Goal: Task Accomplishment & Management: Use online tool/utility

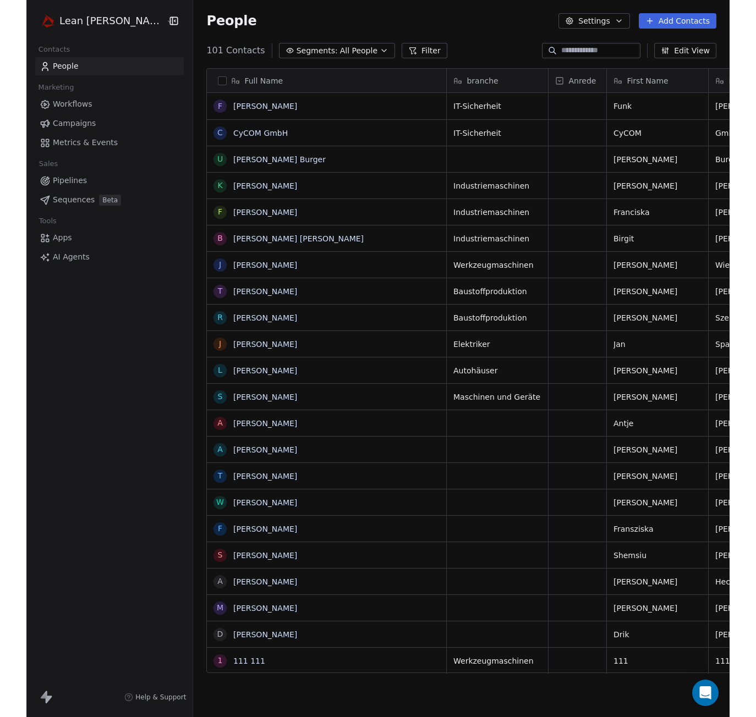
scroll to position [623, 546]
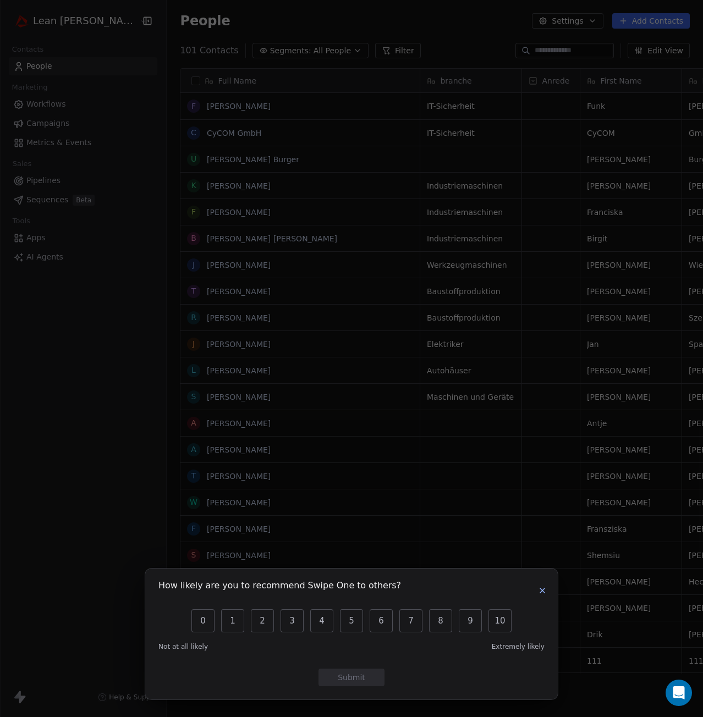
click at [546, 593] on icon "button" at bounding box center [542, 590] width 9 height 9
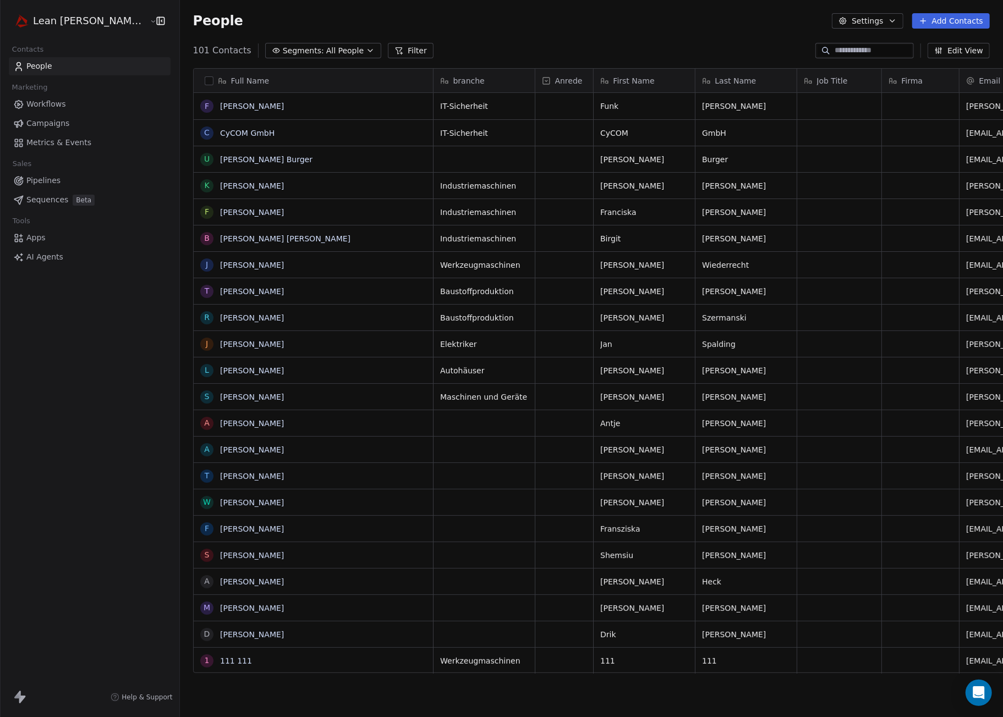
scroll to position [623, 846]
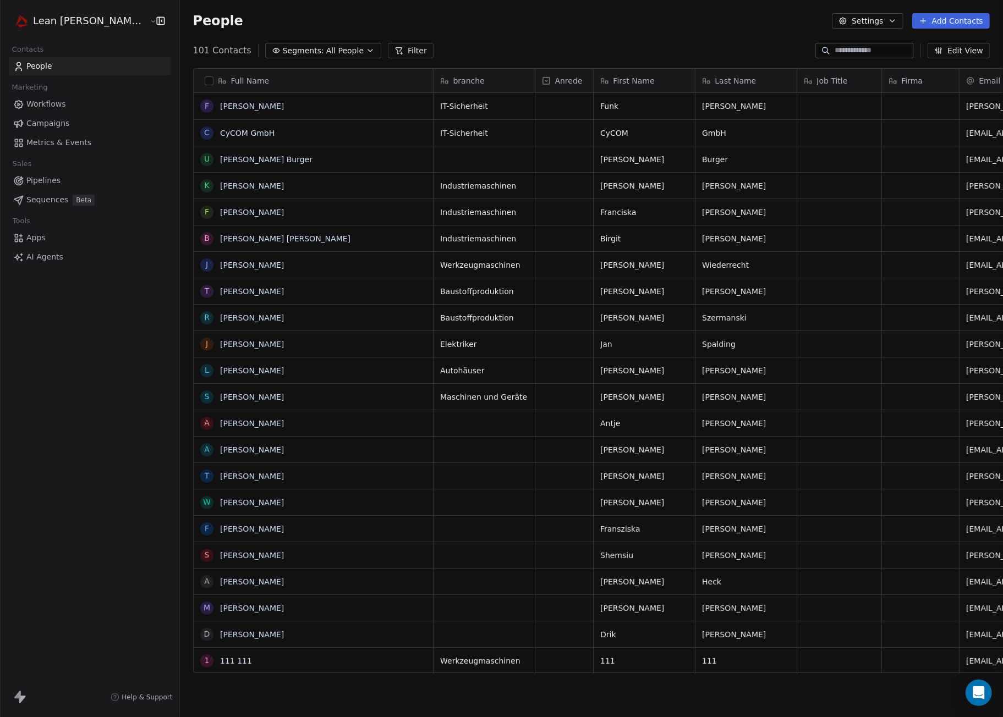
scroll to position [623, 846]
click at [542, 83] on icon at bounding box center [546, 80] width 9 height 9
click at [514, 83] on html "Lean Mitch GmbH Contacts People Marketing Workflows Campaigns Metrics & Events …" at bounding box center [501, 358] width 1003 height 717
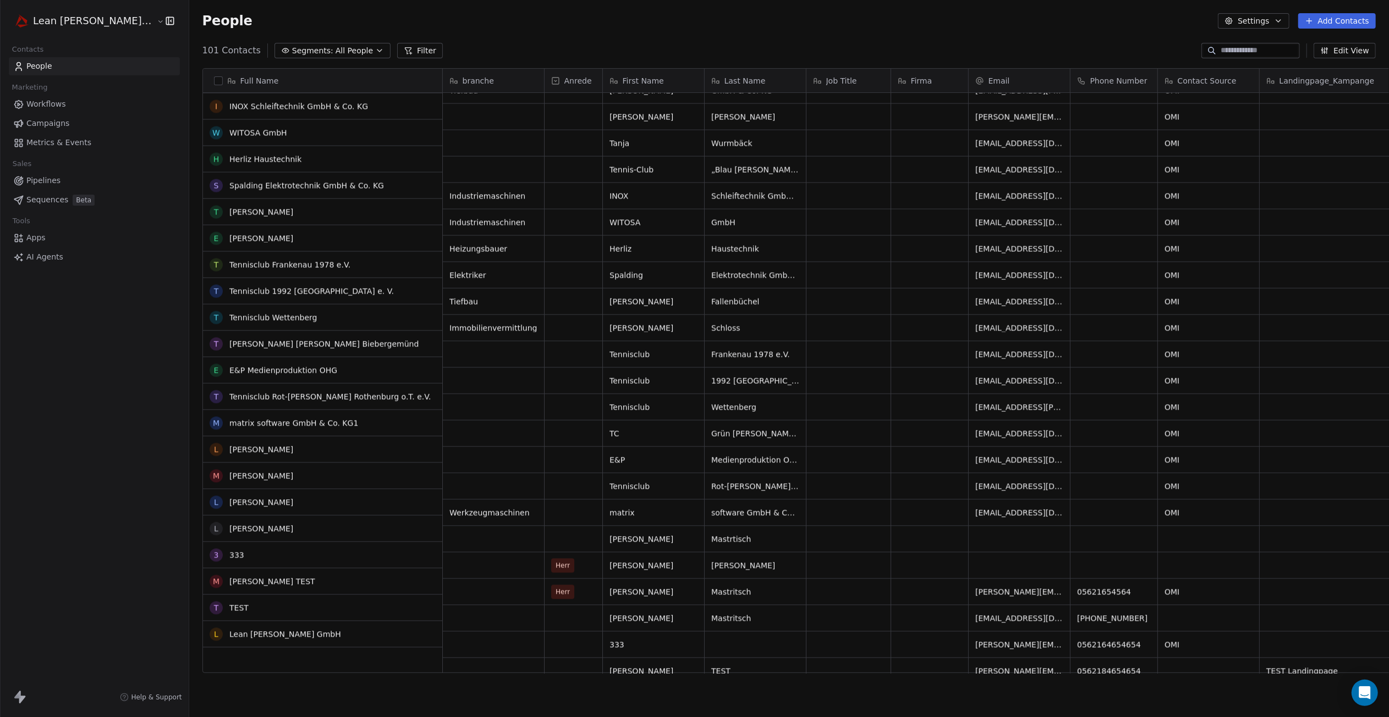
scroll to position [1976, 0]
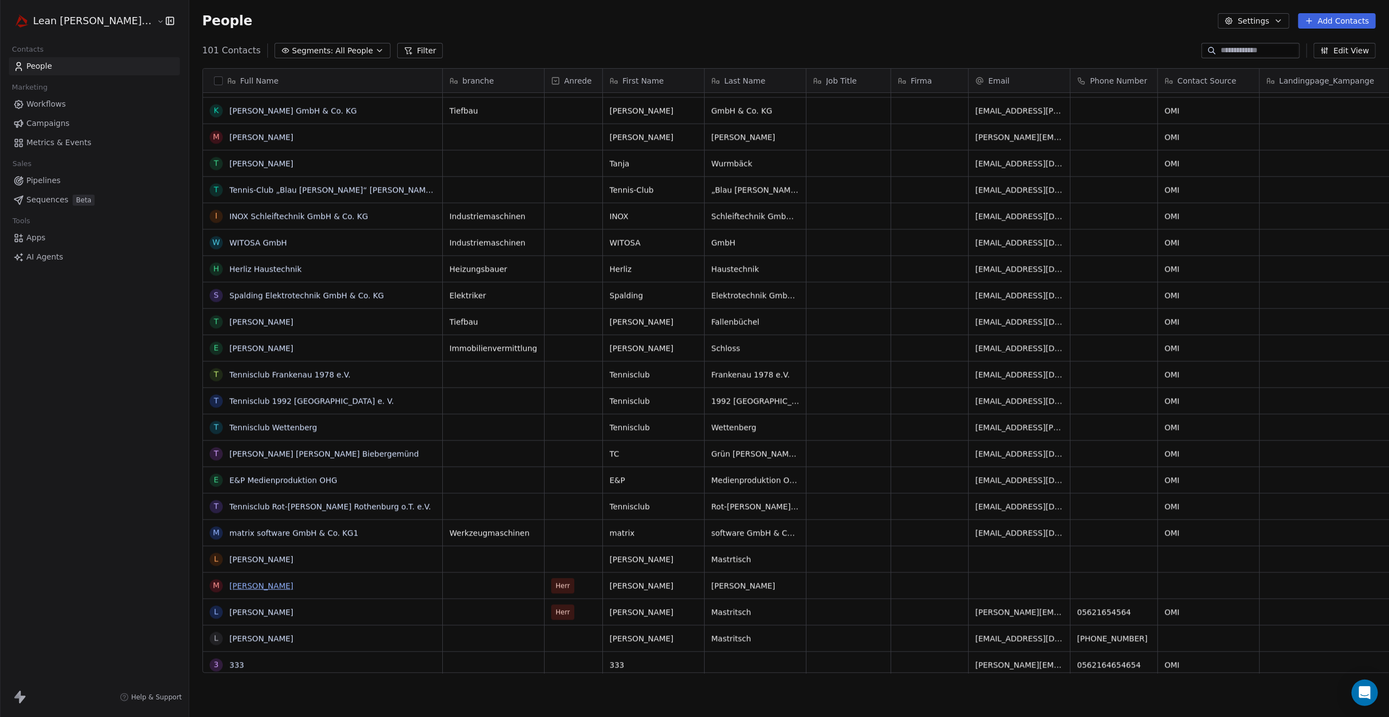
click at [229, 586] on link "Martin Herbst" at bounding box center [261, 586] width 64 height 9
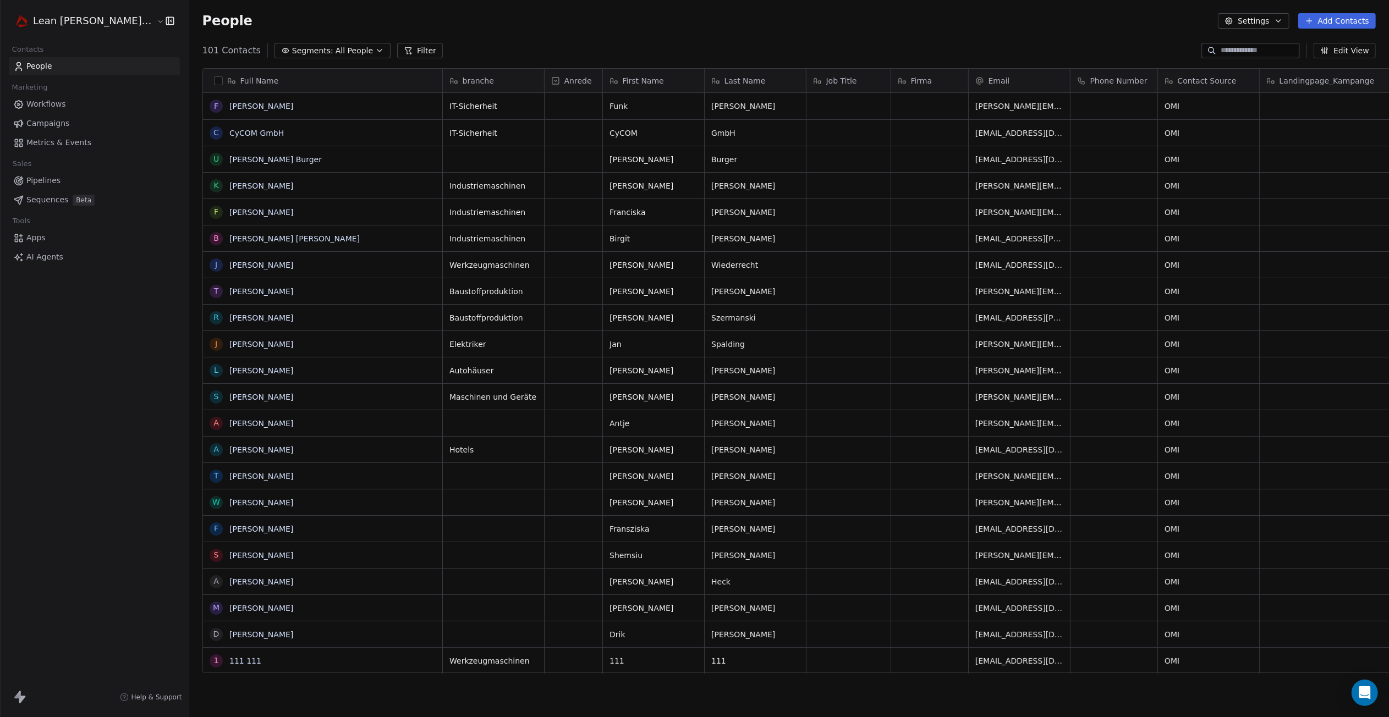
click at [1002, 54] on button "Edit View" at bounding box center [1344, 50] width 62 height 15
click at [63, 101] on span "Workflows" at bounding box center [46, 104] width 40 height 12
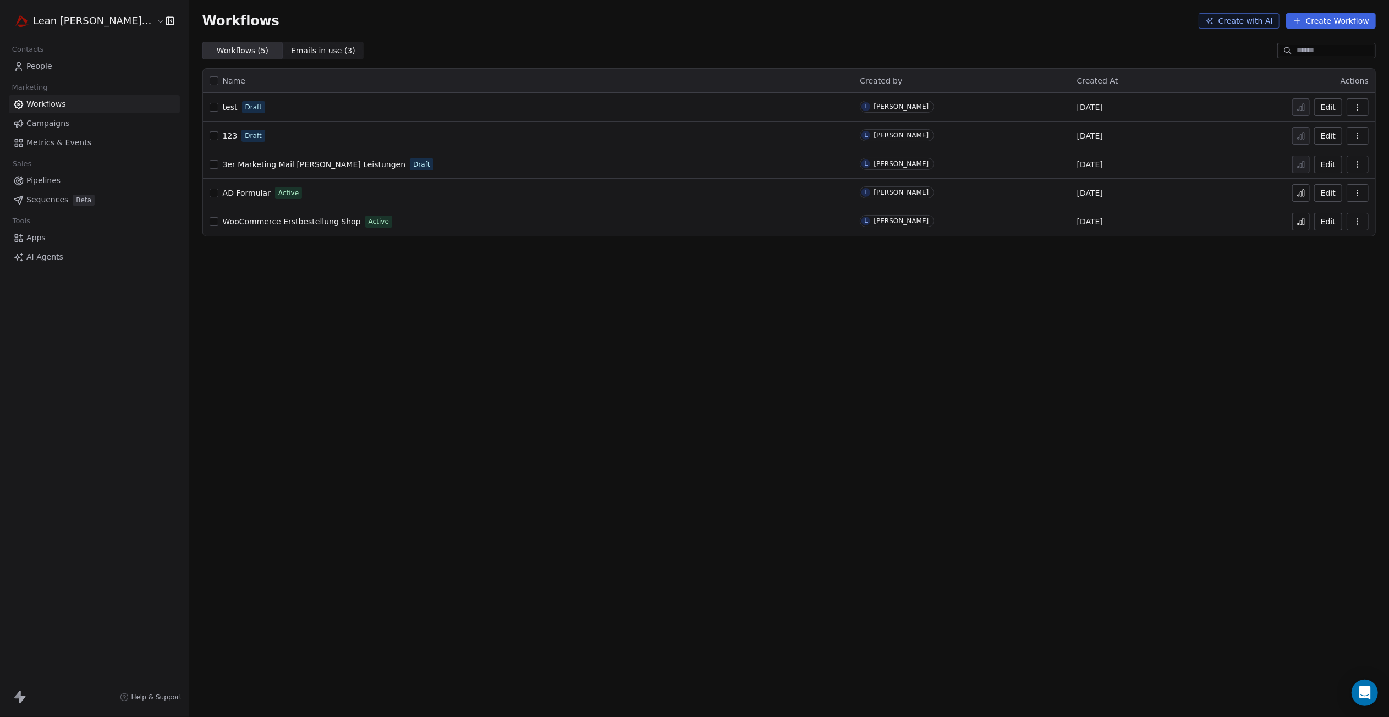
click at [45, 68] on span "People" at bounding box center [39, 66] width 26 height 12
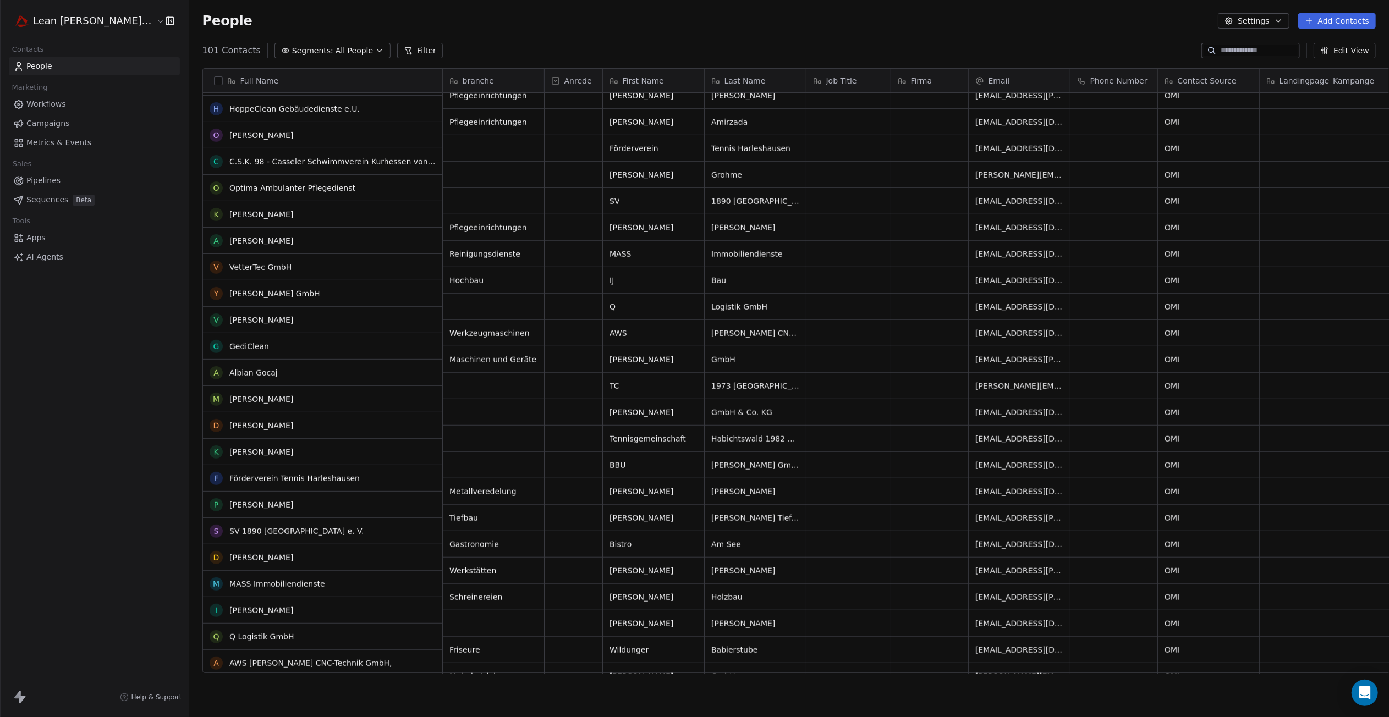
scroll to position [935, 0]
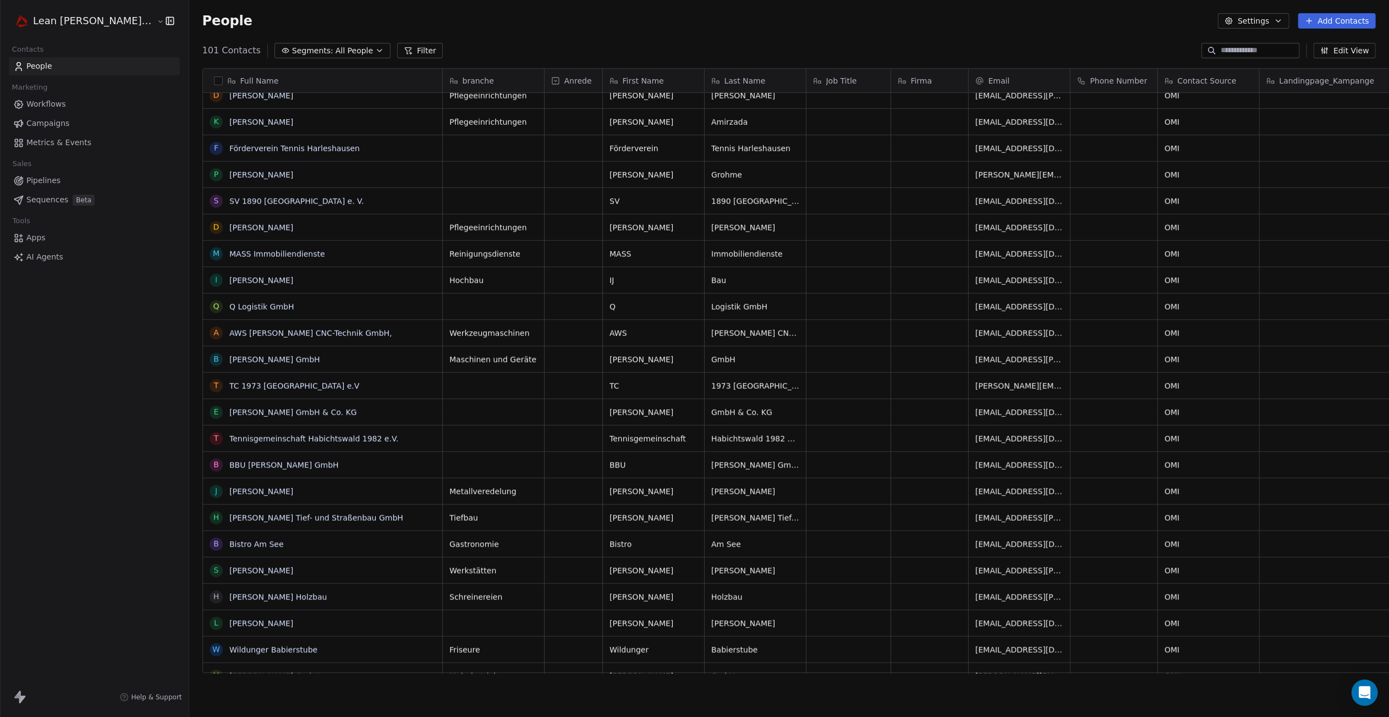
click at [292, 48] on span "Segments:" at bounding box center [312, 51] width 41 height 12
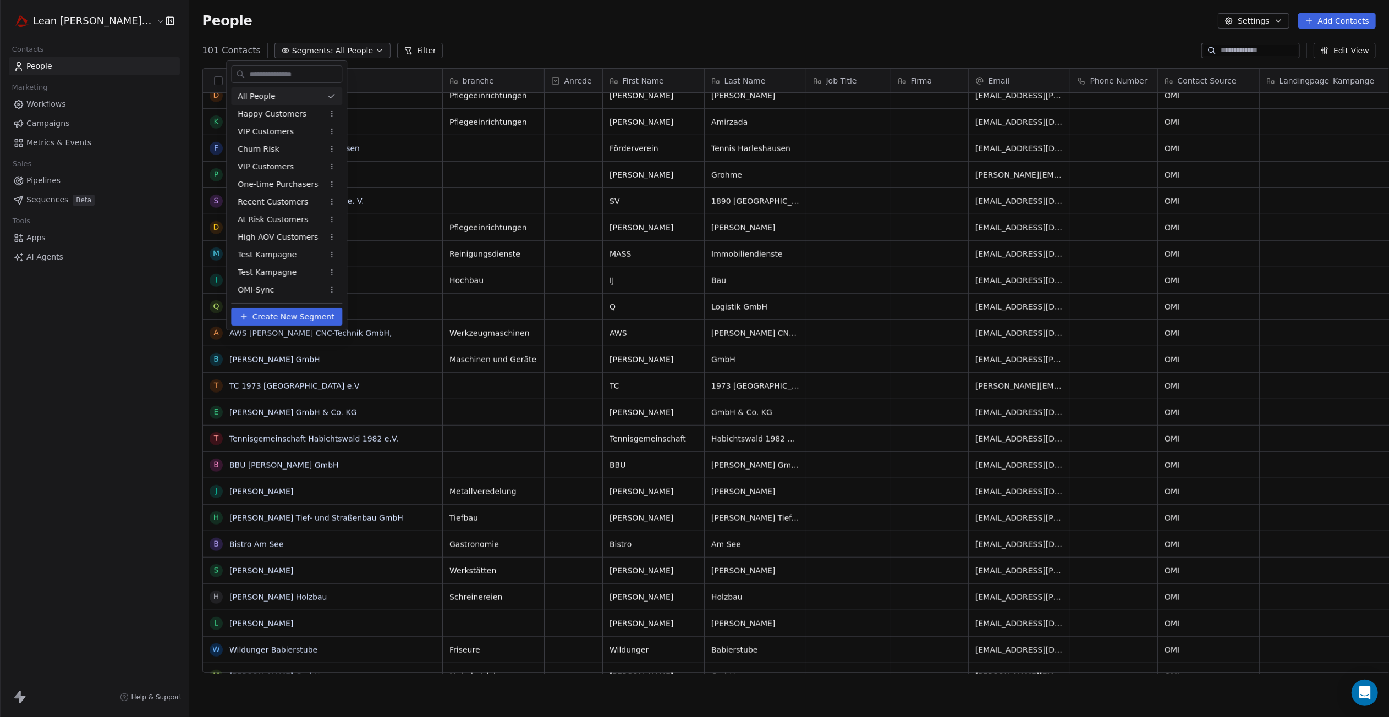
click at [763, 21] on html "Lean Mitch GmbH Contacts People Marketing Workflows Campaigns Metrics & Events …" at bounding box center [694, 358] width 1389 height 717
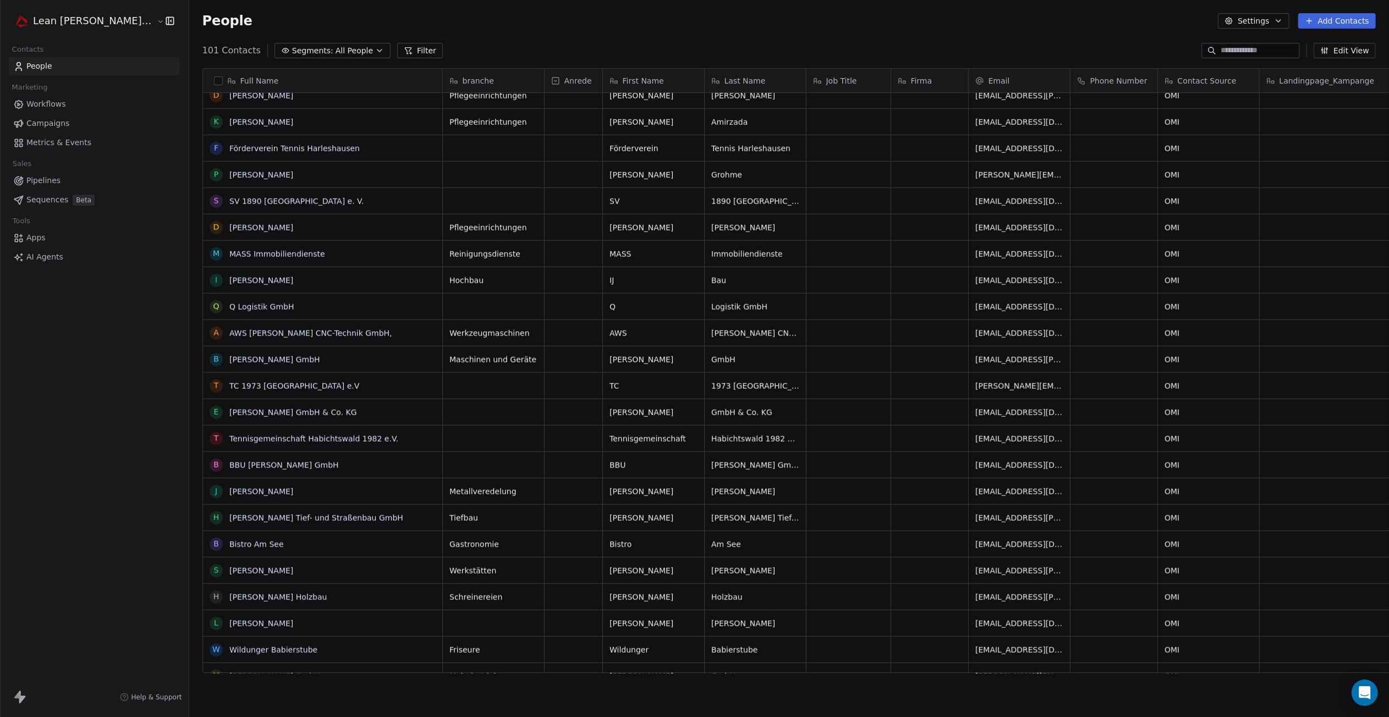
click at [1002, 51] on input at bounding box center [1258, 50] width 77 height 11
type input "****"
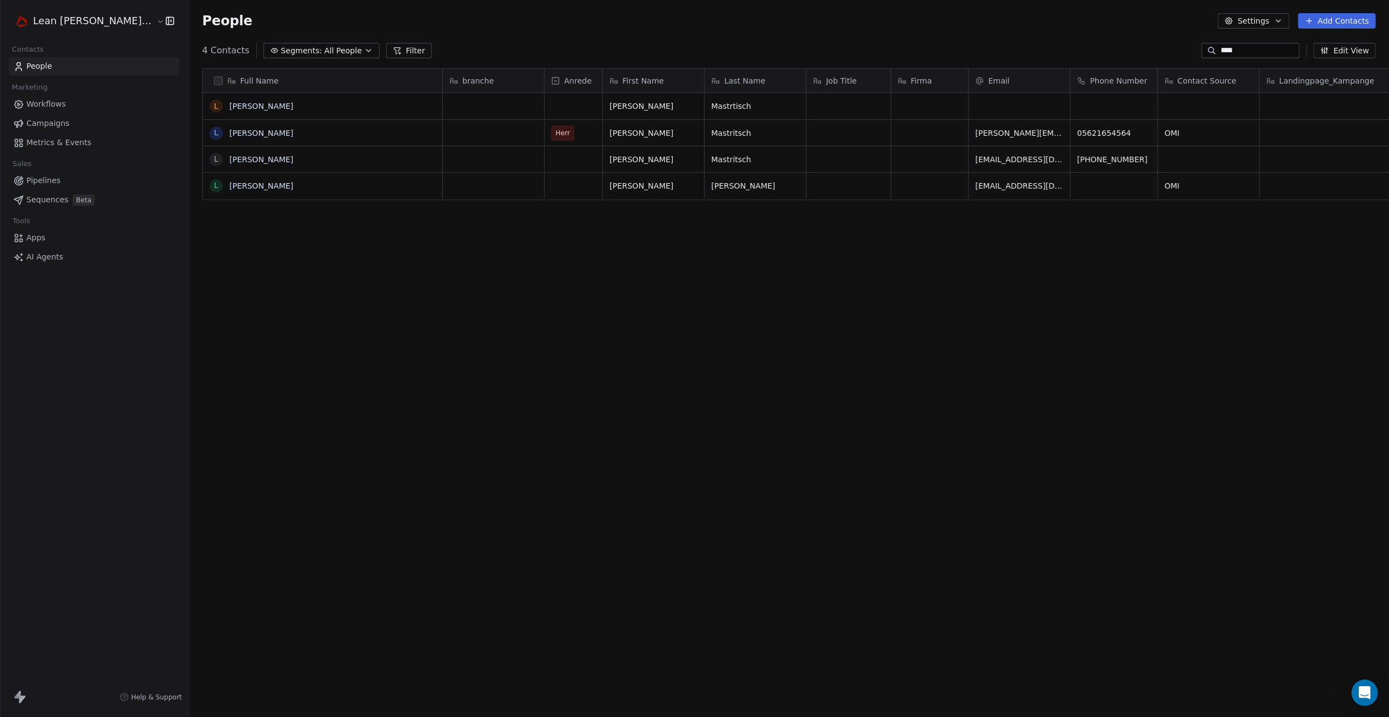
scroll to position [623, 1232]
click at [229, 129] on link "[PERSON_NAME]" at bounding box center [261, 133] width 64 height 9
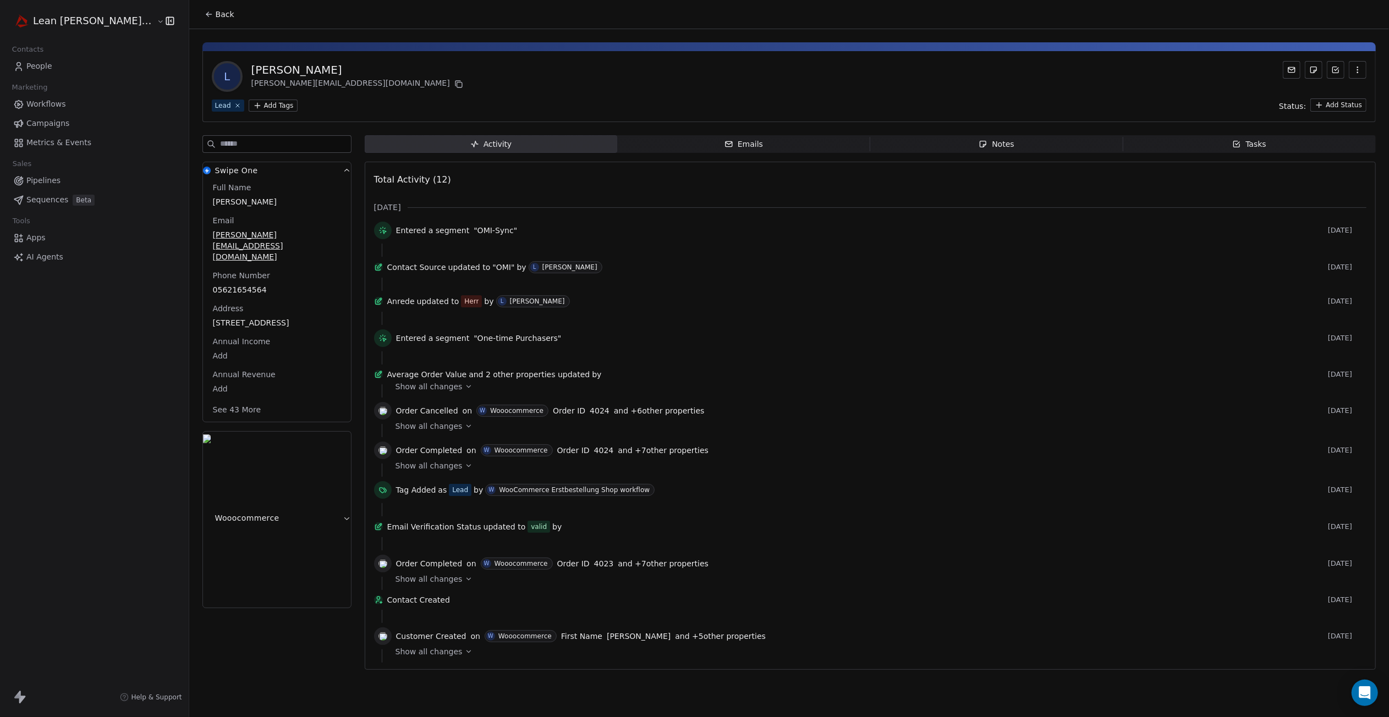
click at [206, 400] on button "See 43 More" at bounding box center [237, 410] width 62 height 20
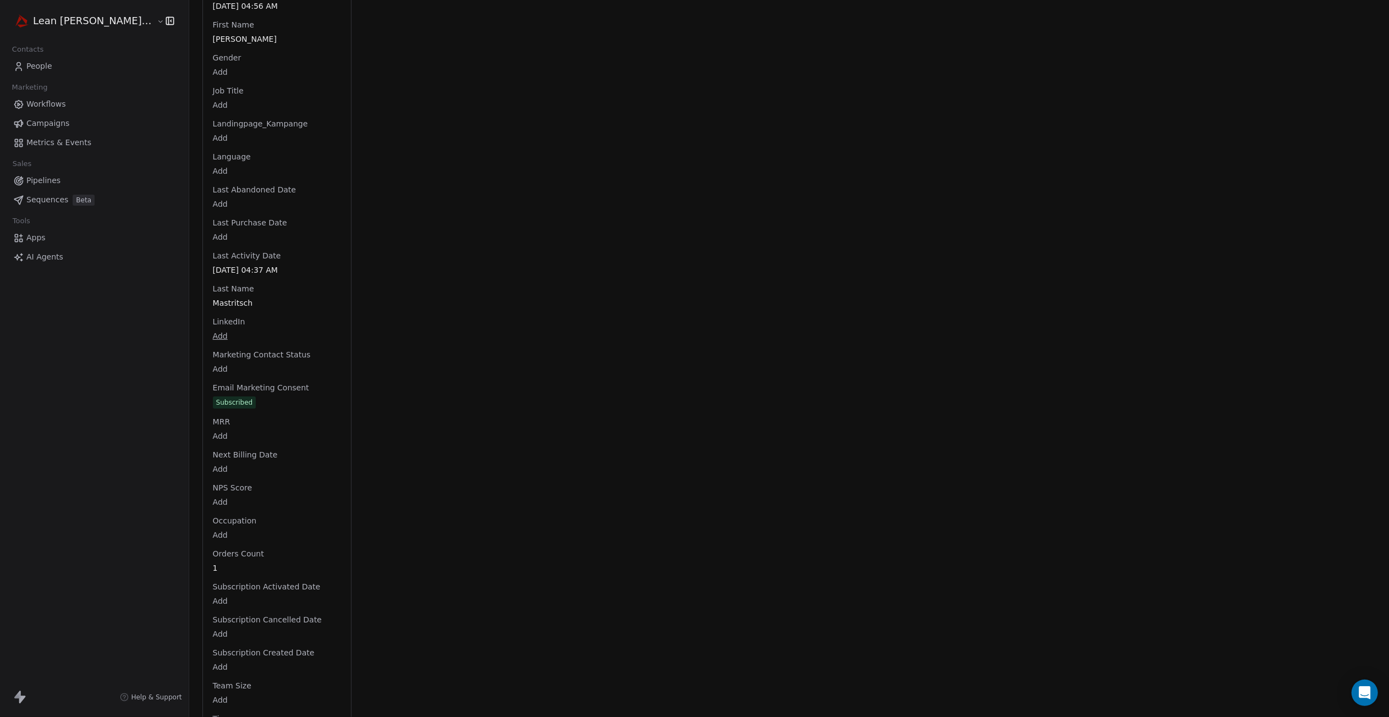
scroll to position [913, 0]
click at [211, 389] on div "Full Name Leon Mastritsch Email leon.mastritsch@gmail.com Phone Number 05621654…" at bounding box center [277, 87] width 133 height 1636
click at [213, 364] on span "Subscribed" at bounding box center [234, 370] width 43 height 12
click at [218, 349] on span "Email Marketing Consent" at bounding box center [261, 354] width 101 height 11
click at [236, 364] on span "Subscribed" at bounding box center [276, 370] width 127 height 12
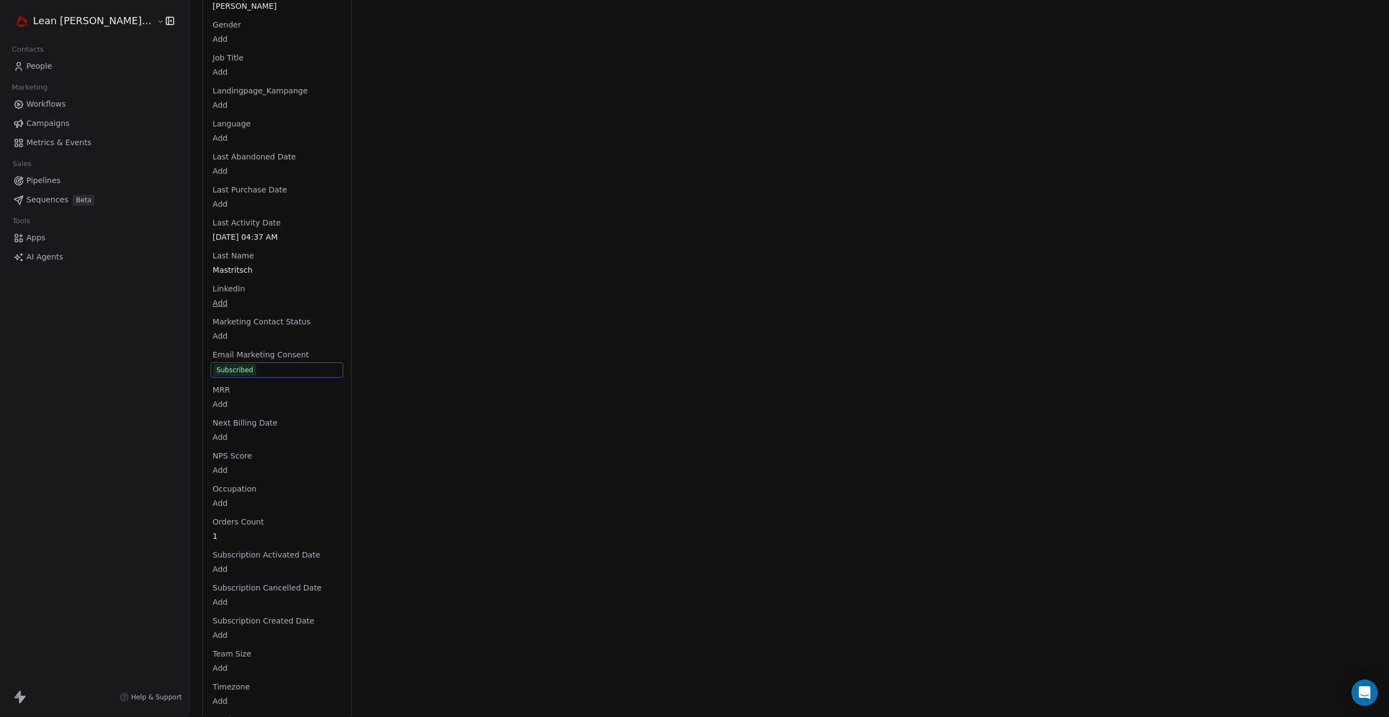
click at [228, 384] on div "MRR Add" at bounding box center [277, 397] width 133 height 26
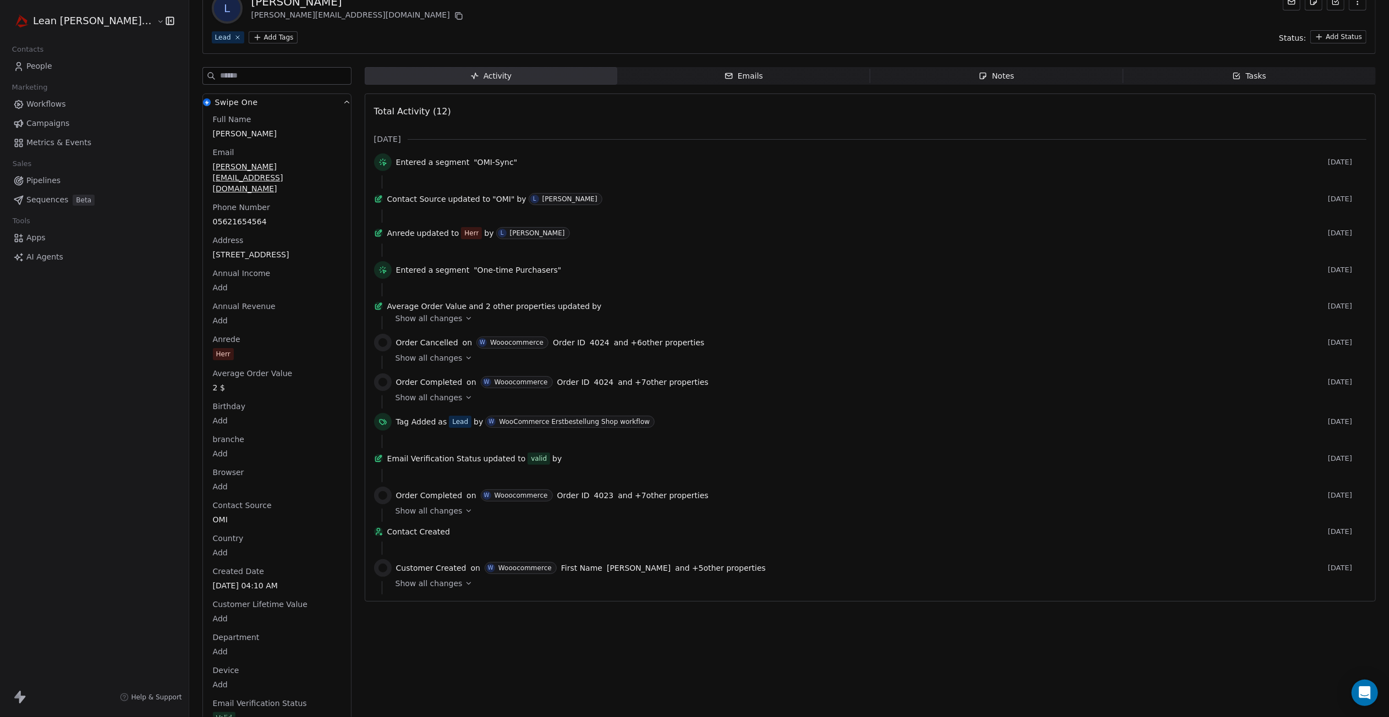
scroll to position [0, 0]
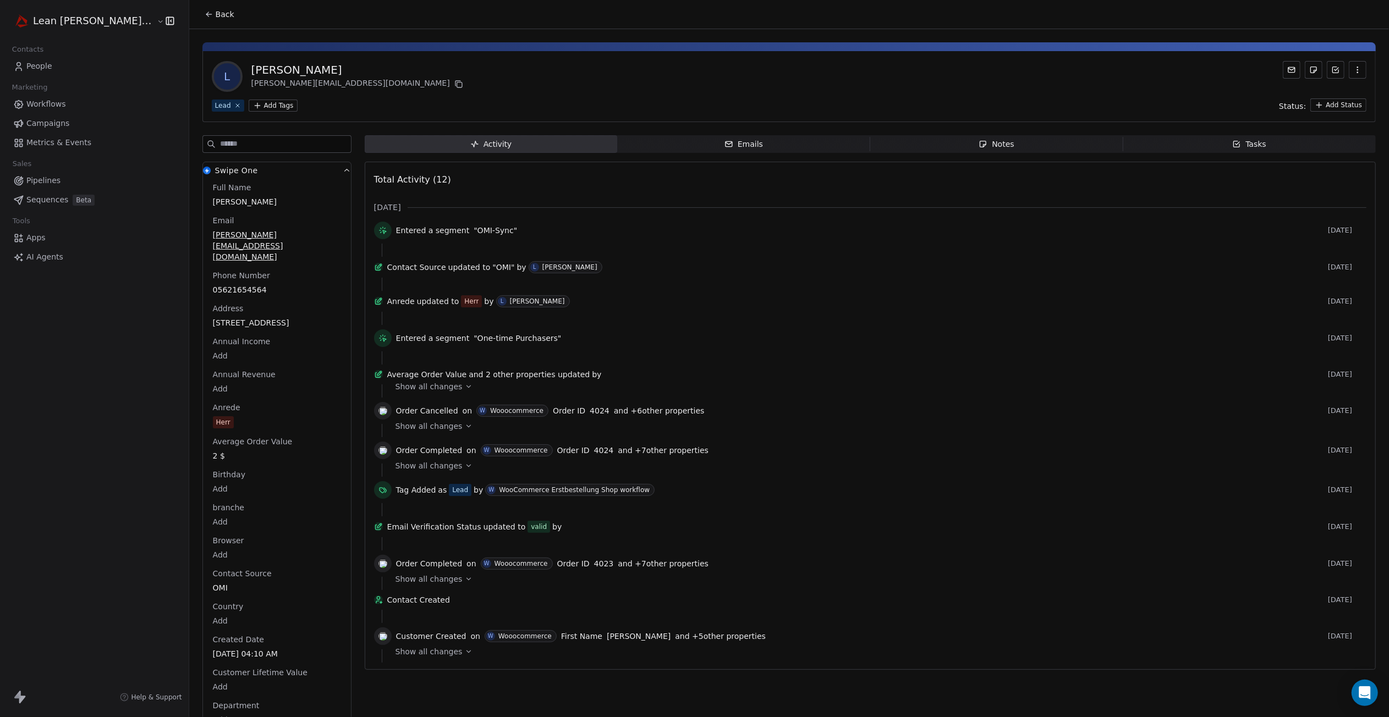
click at [36, 70] on span "People" at bounding box center [39, 66] width 26 height 12
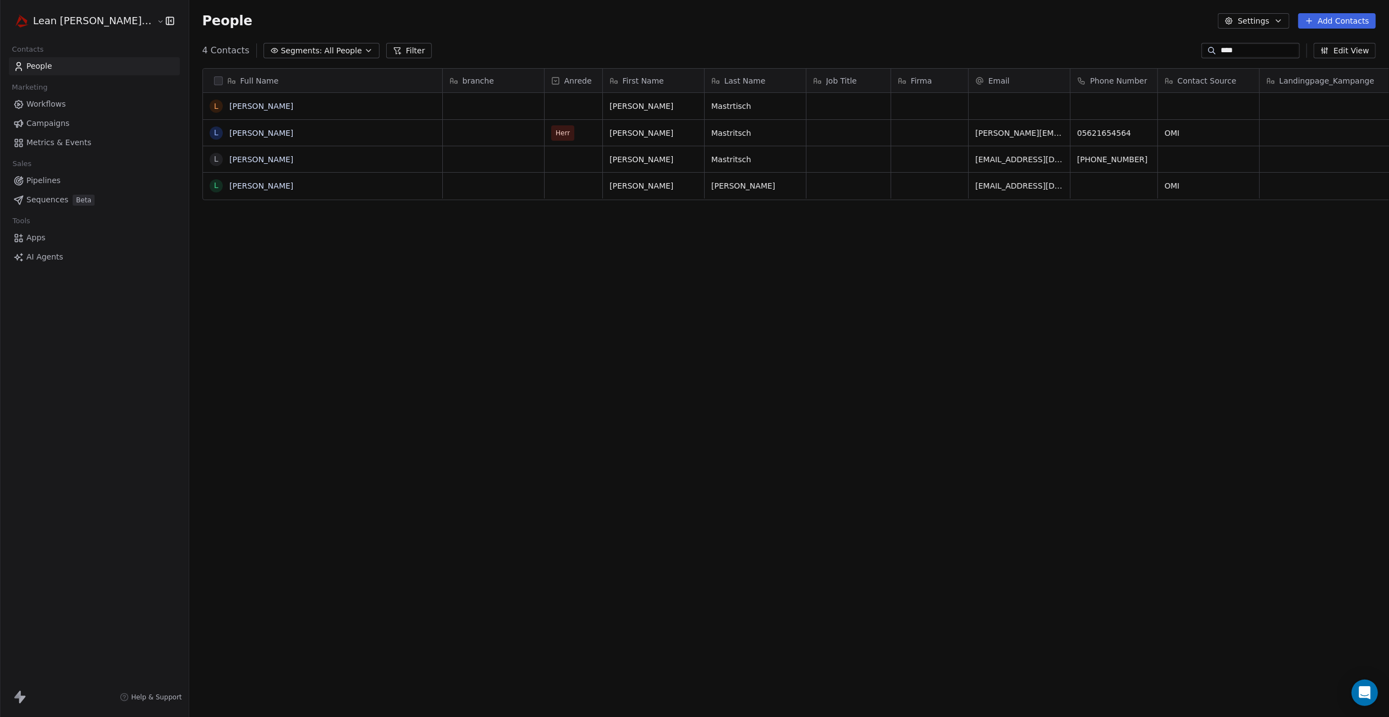
scroll to position [623, 1232]
click at [230, 102] on link "[PERSON_NAME]" at bounding box center [261, 106] width 64 height 9
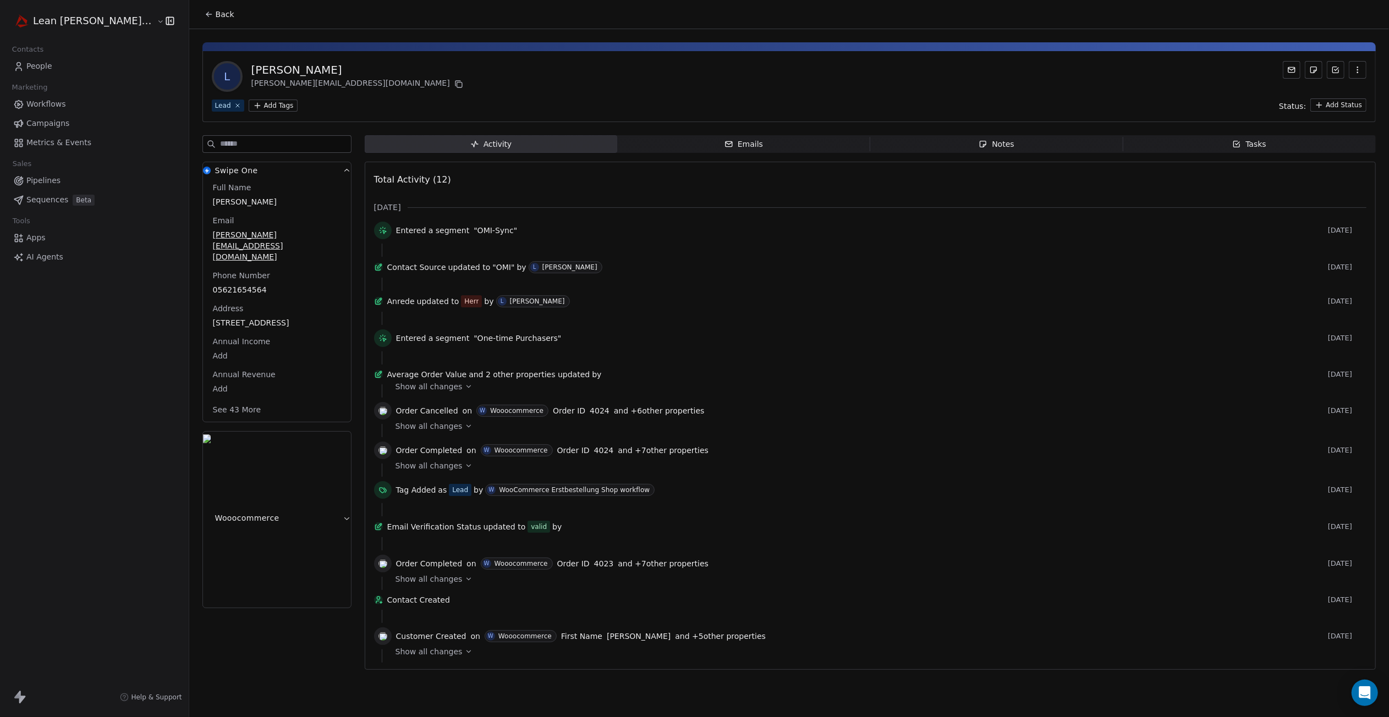
click at [806, 144] on span "Emails Emails" at bounding box center [743, 144] width 253 height 18
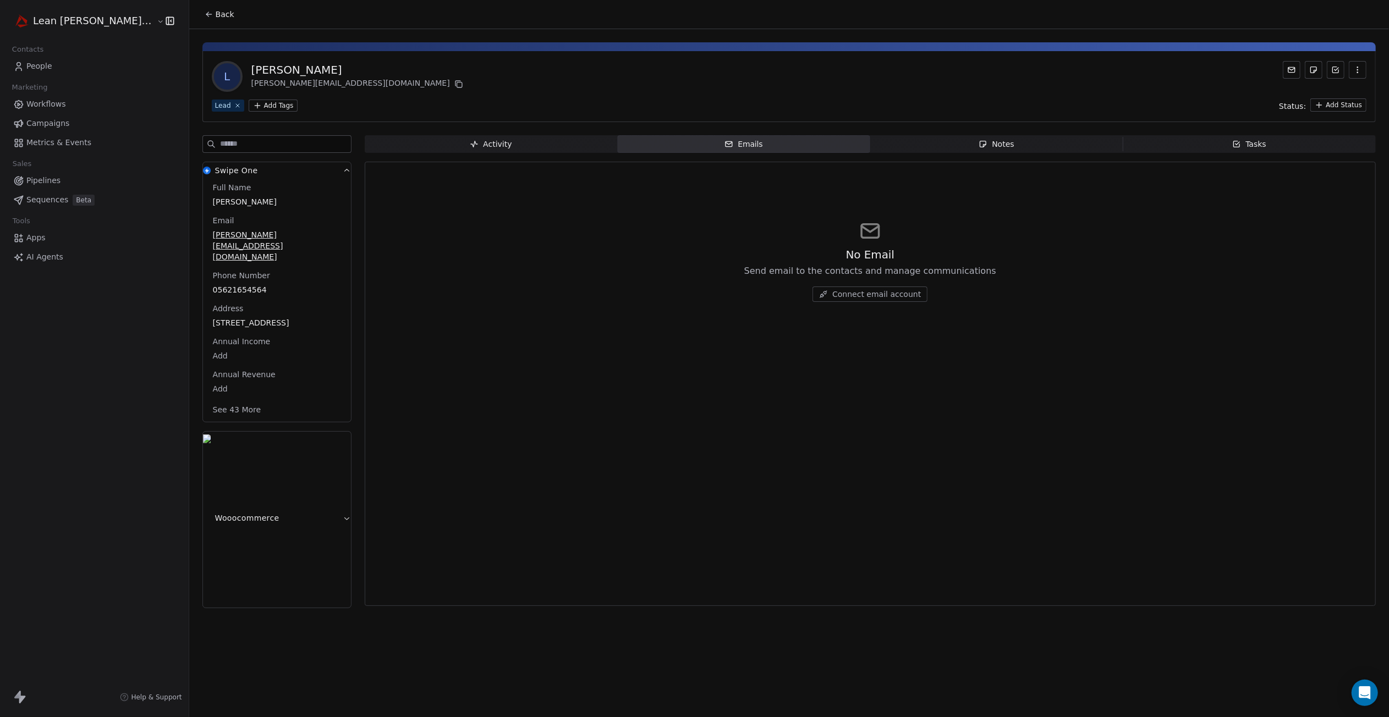
click at [959, 141] on span "Notes Notes" at bounding box center [996, 144] width 253 height 18
click at [1002, 148] on span "Tasks Tasks" at bounding box center [1248, 144] width 253 height 18
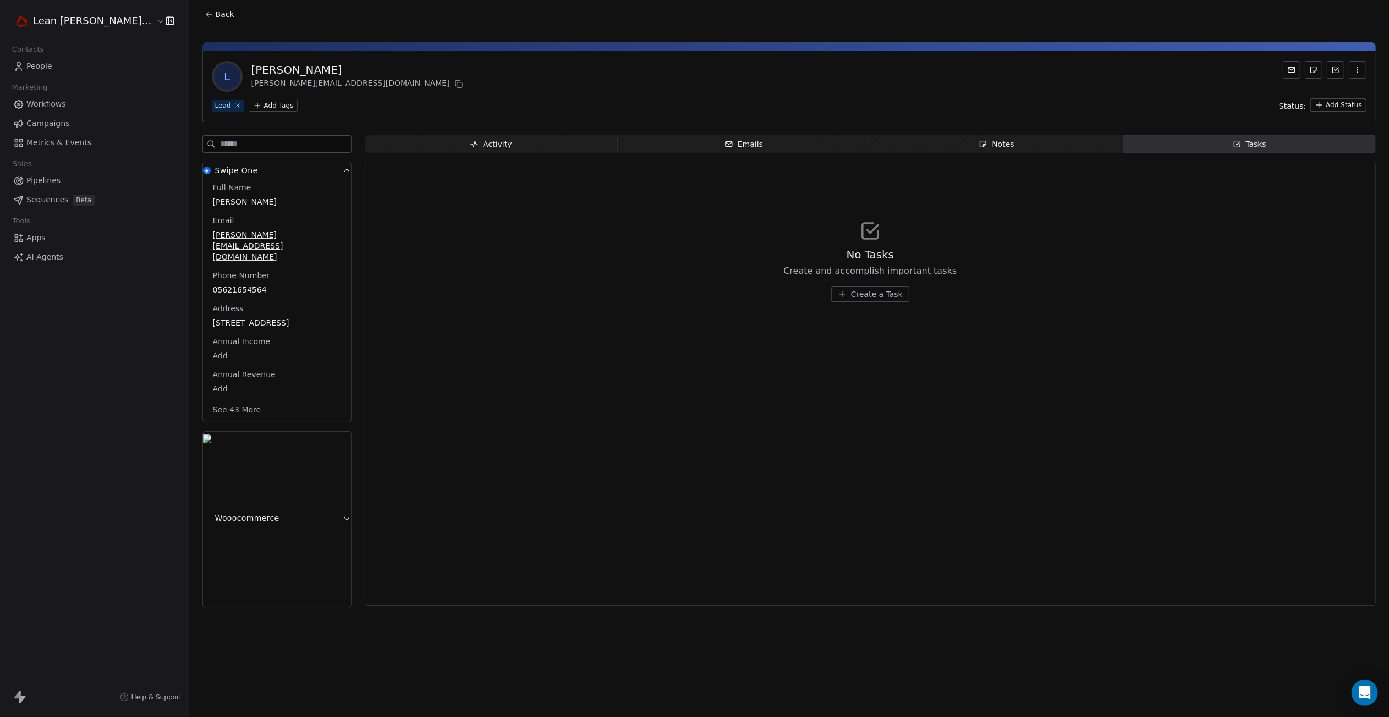
click at [851, 290] on span "Create a Task" at bounding box center [877, 294] width 52 height 11
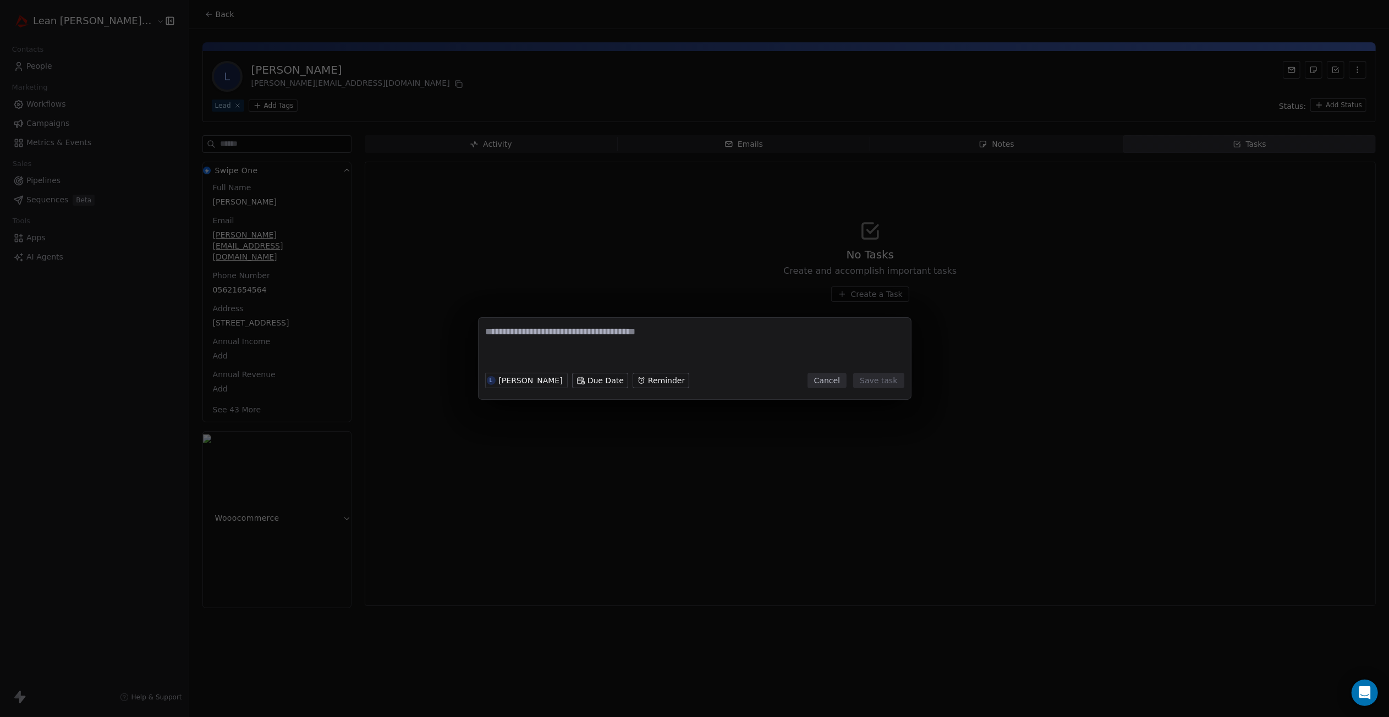
click at [574, 384] on body "Lean Mitch GmbH Contacts People Marketing Workflows Campaigns Metrics & Events …" at bounding box center [694, 358] width 1389 height 717
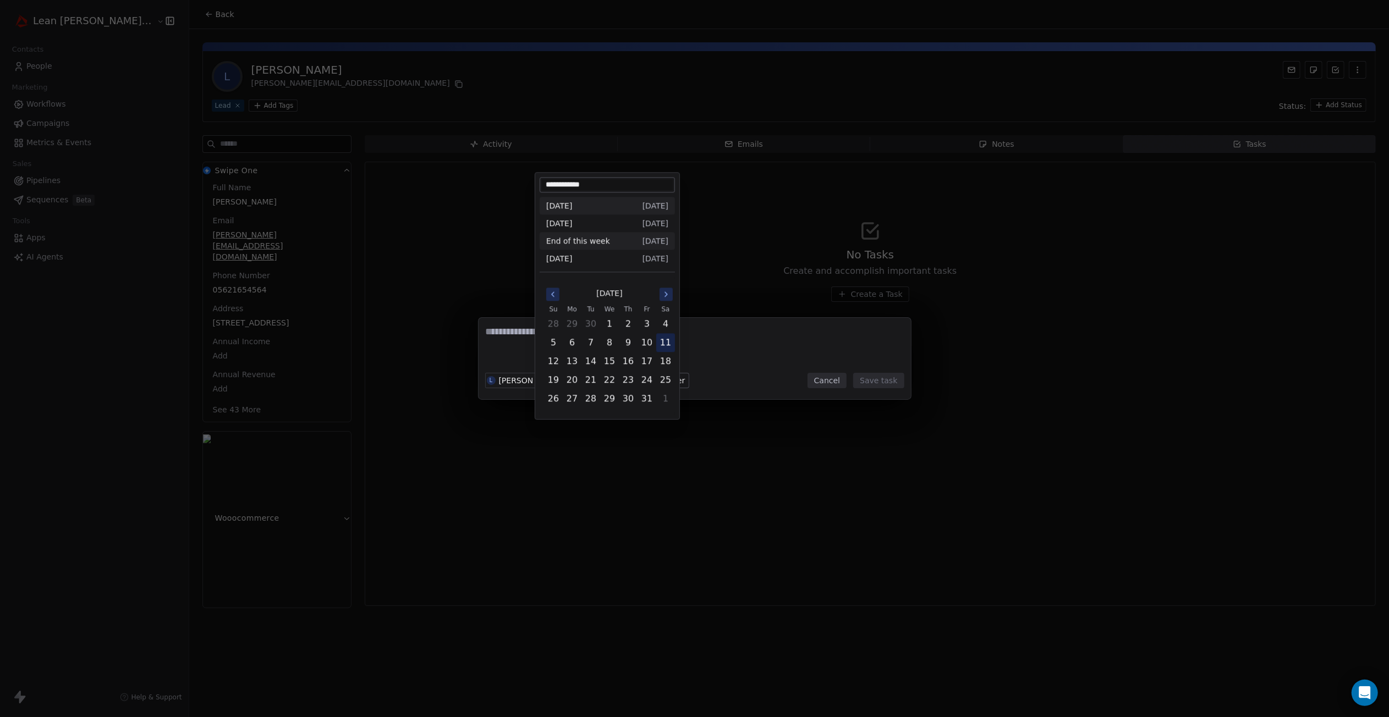
click at [666, 346] on button "11" at bounding box center [666, 343] width 18 height 18
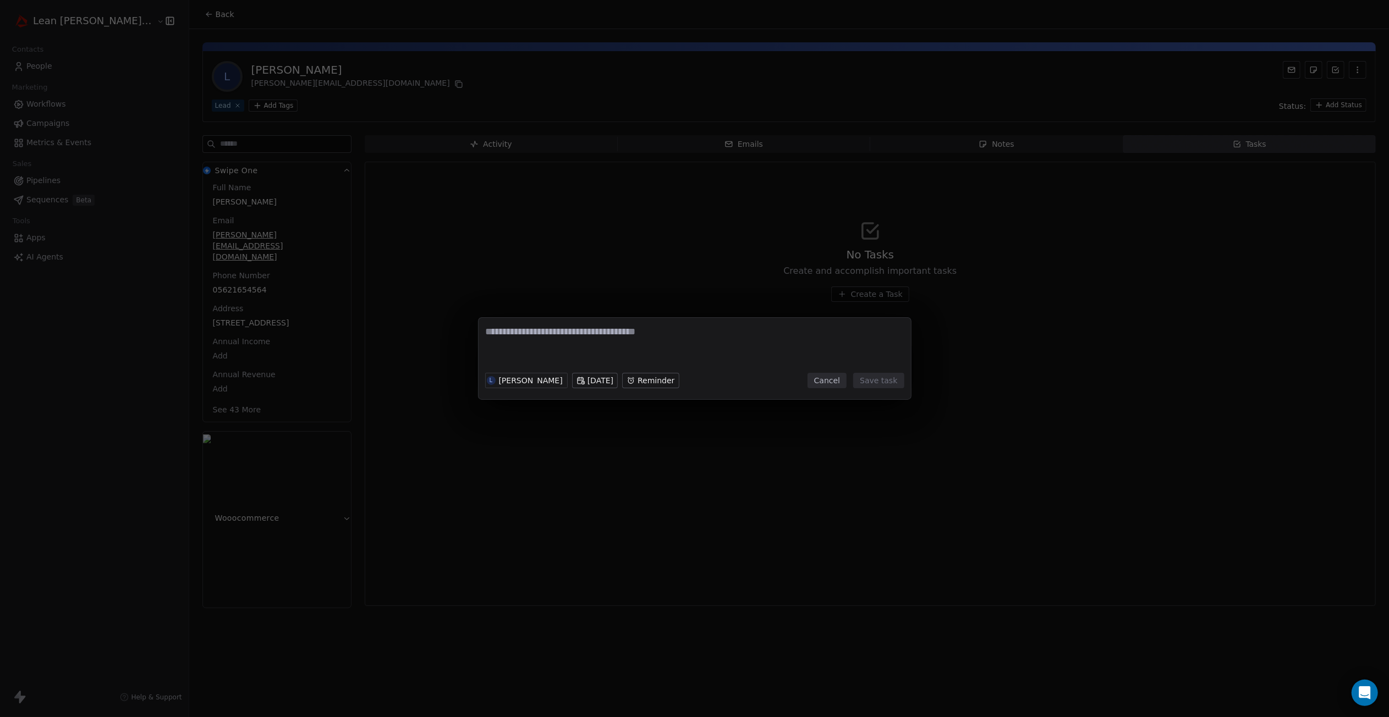
click at [608, 335] on textarea at bounding box center [695, 346] width 418 height 43
type textarea "***"
click at [898, 378] on button "Save task" at bounding box center [878, 380] width 51 height 15
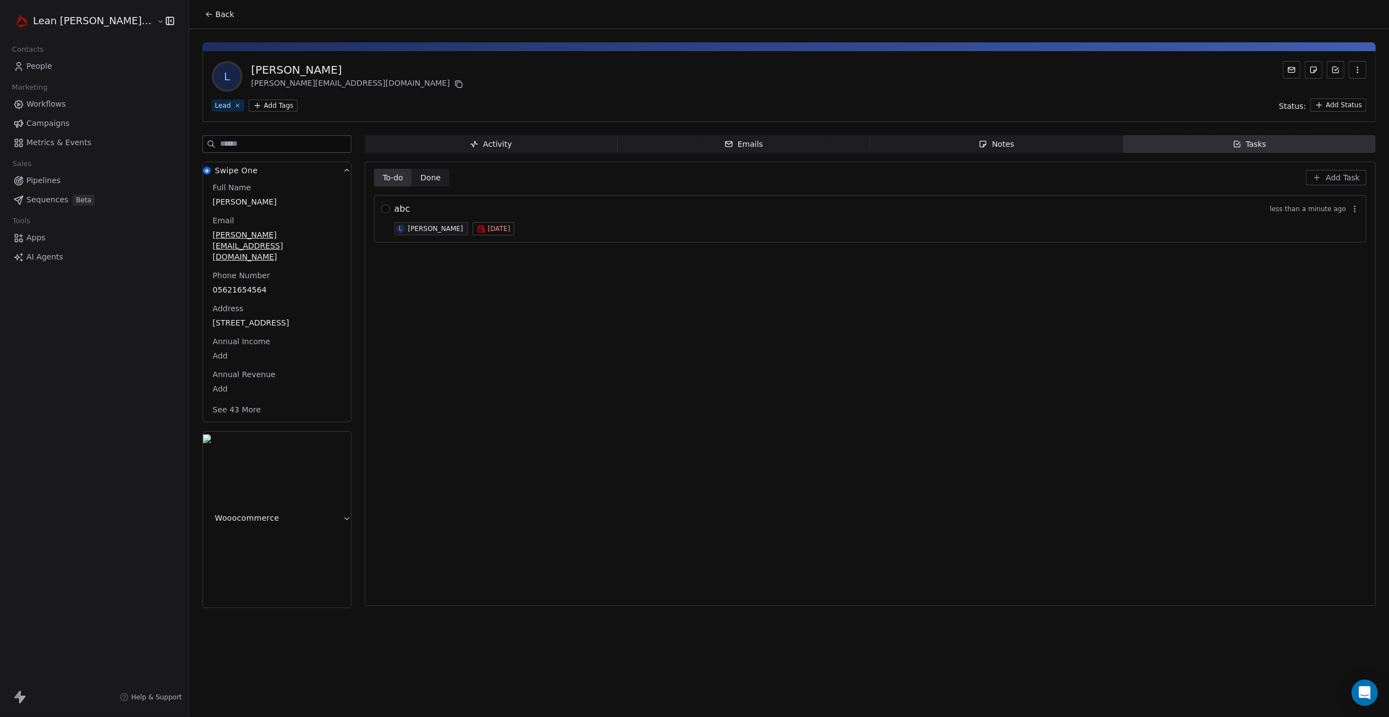
click at [1002, 211] on icon "button" at bounding box center [1354, 209] width 9 height 9
click at [1002, 252] on span "Delete" at bounding box center [1336, 251] width 25 height 11
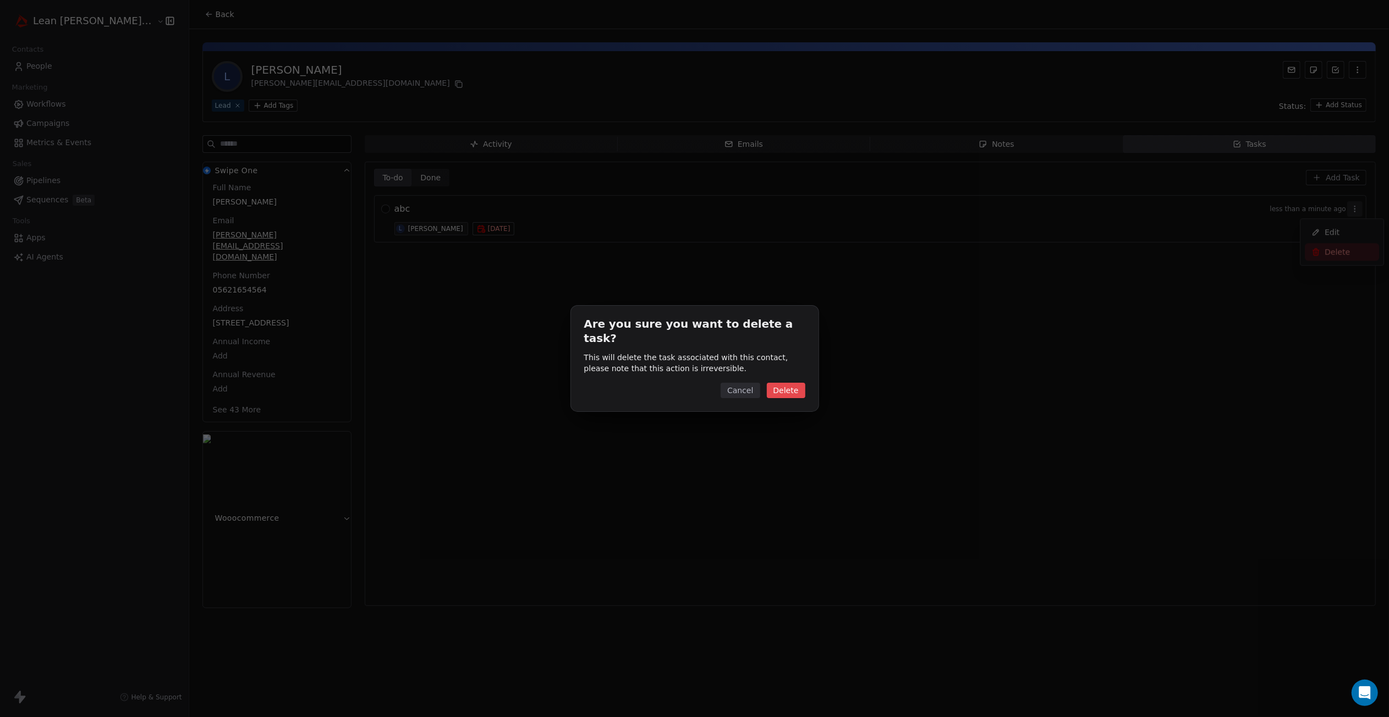
click at [791, 384] on button "Delete" at bounding box center [786, 390] width 38 height 15
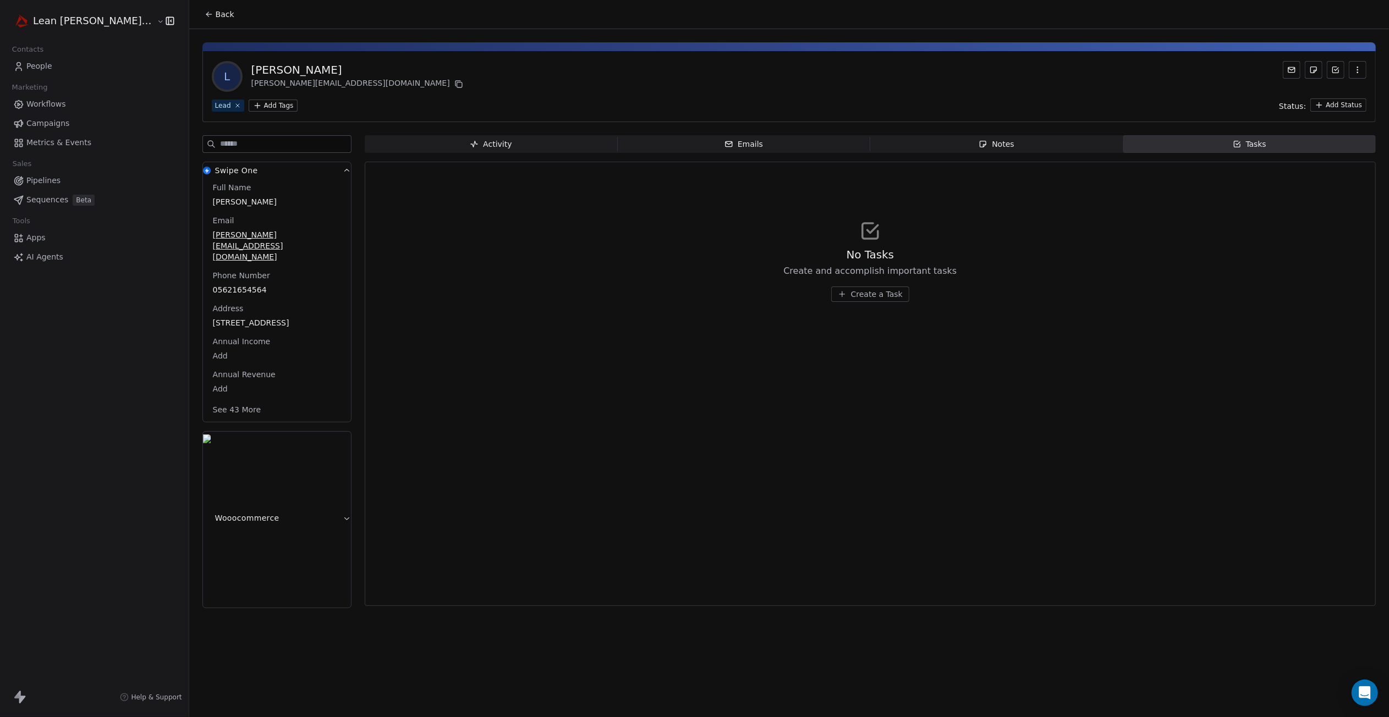
click at [55, 109] on span "Workflows" at bounding box center [46, 104] width 40 height 12
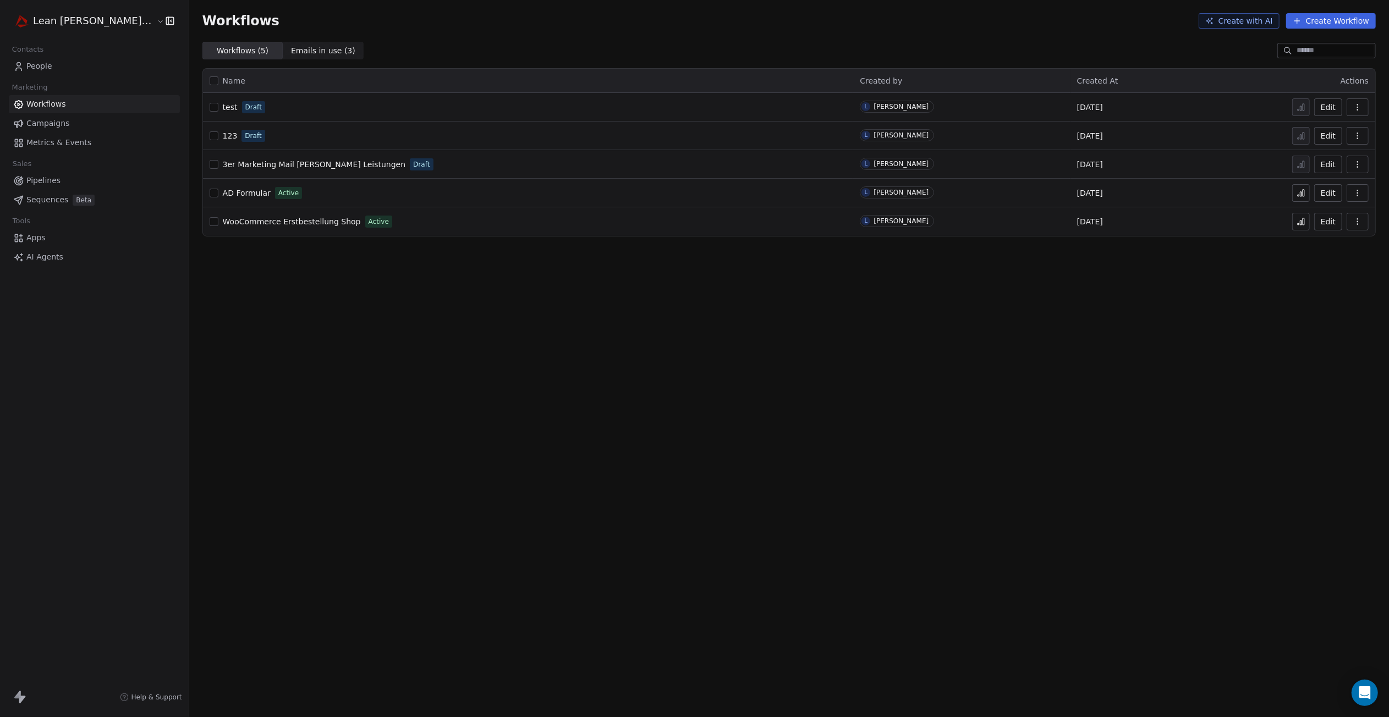
click at [1002, 24] on button "Create Workflow" at bounding box center [1331, 20] width 90 height 15
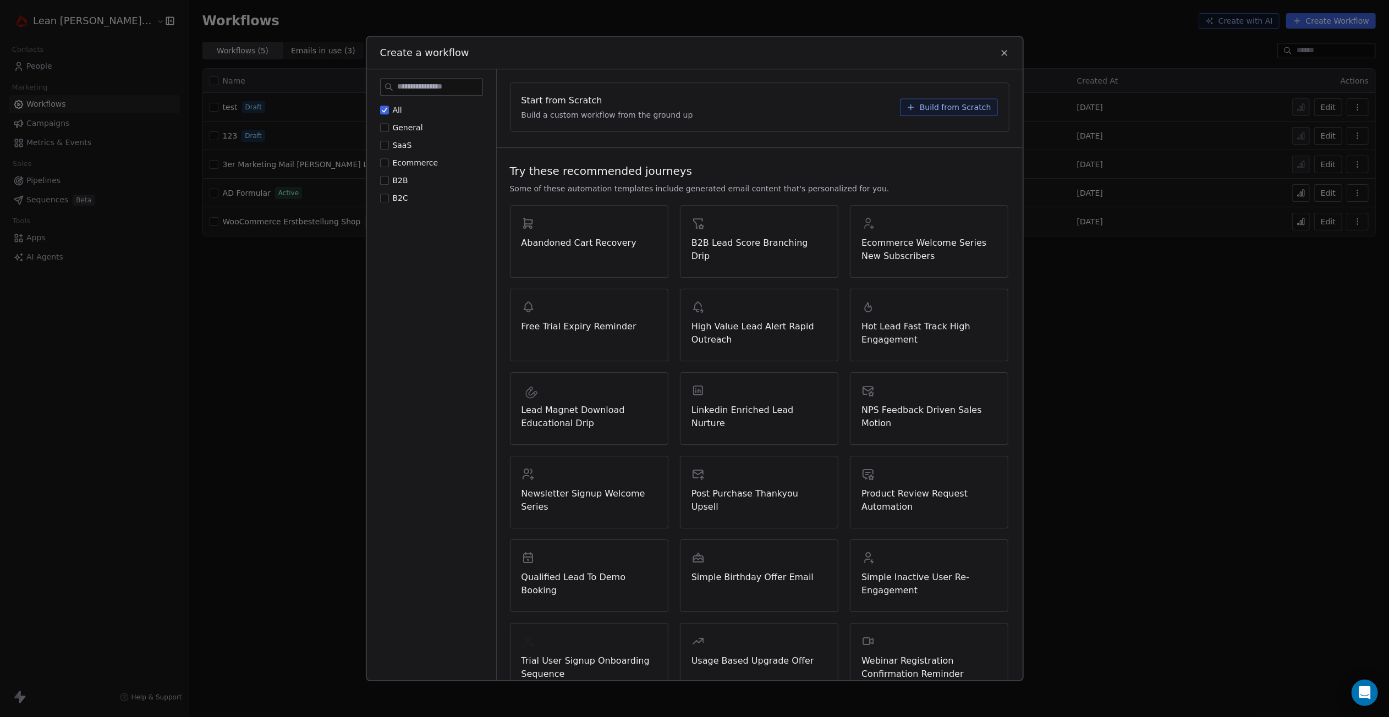
click at [928, 109] on span "Build from Scratch" at bounding box center [955, 107] width 71 height 11
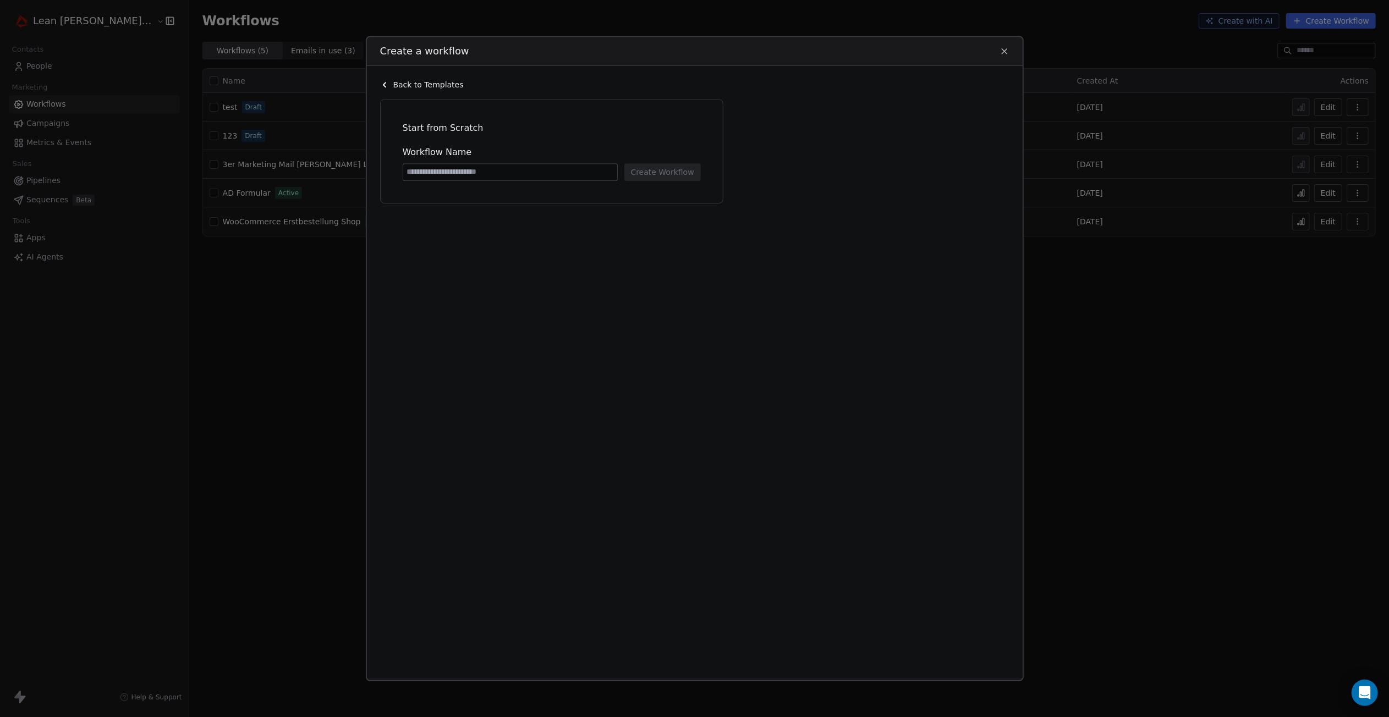
type input "*"
type input "**********"
click at [676, 170] on button "Create Workflow" at bounding box center [662, 172] width 76 height 18
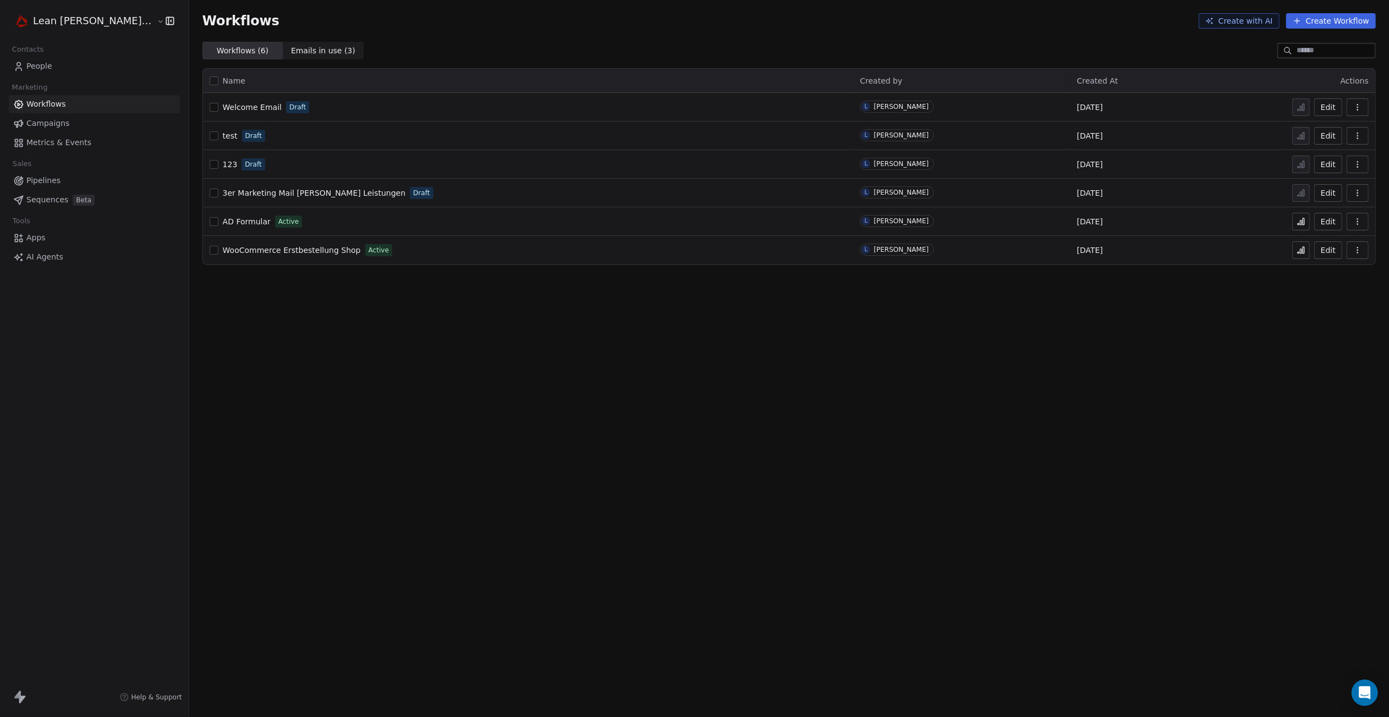
click at [223, 106] on span "Welcome Email" at bounding box center [252, 107] width 59 height 9
click at [49, 71] on span "People" at bounding box center [39, 66] width 26 height 12
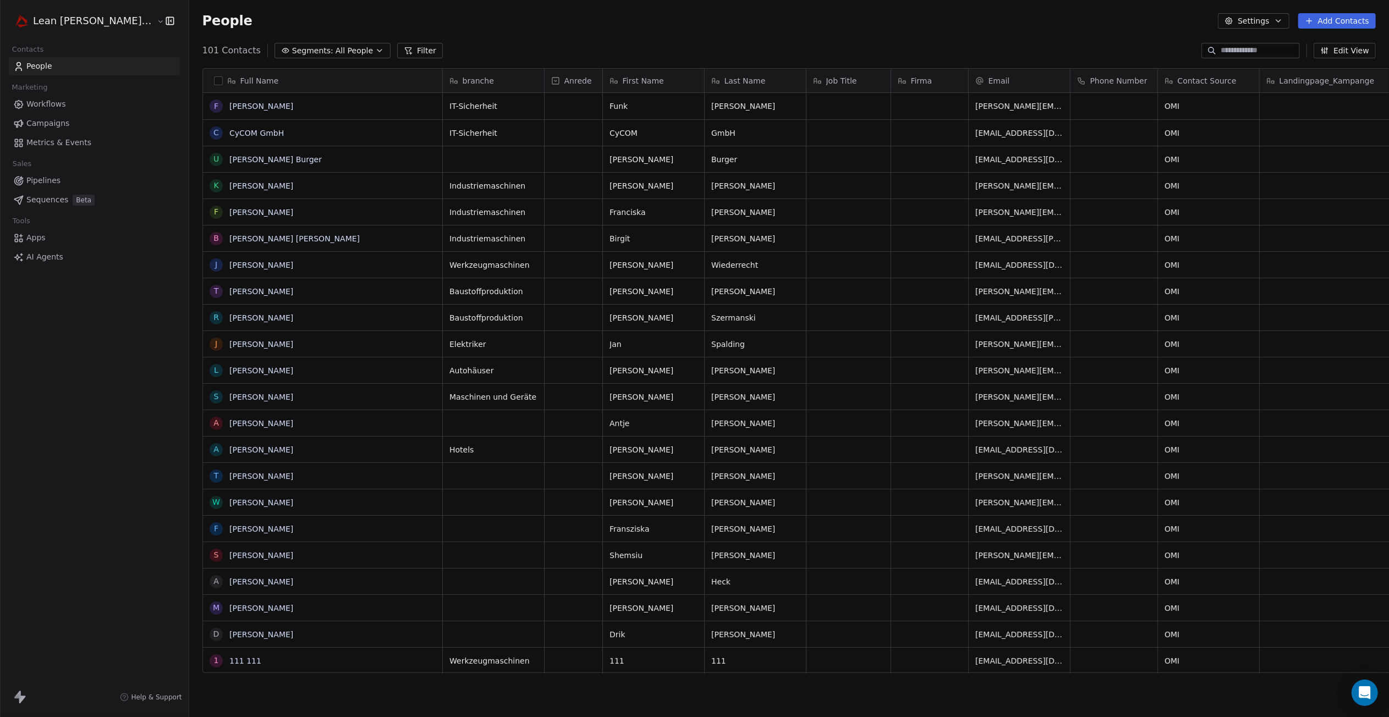
scroll to position [623, 1232]
click at [375, 51] on icon "button" at bounding box center [379, 50] width 9 height 9
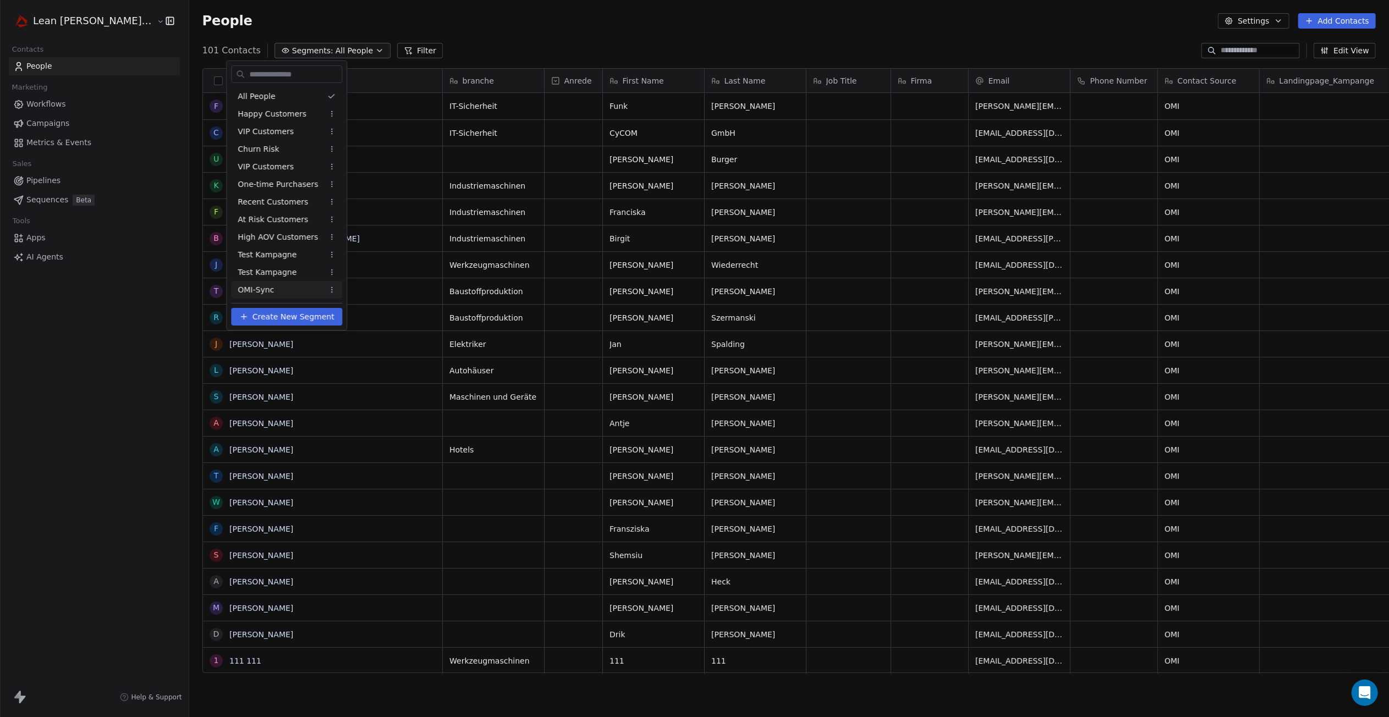
click at [259, 292] on span "OMI-Sync" at bounding box center [256, 290] width 36 height 12
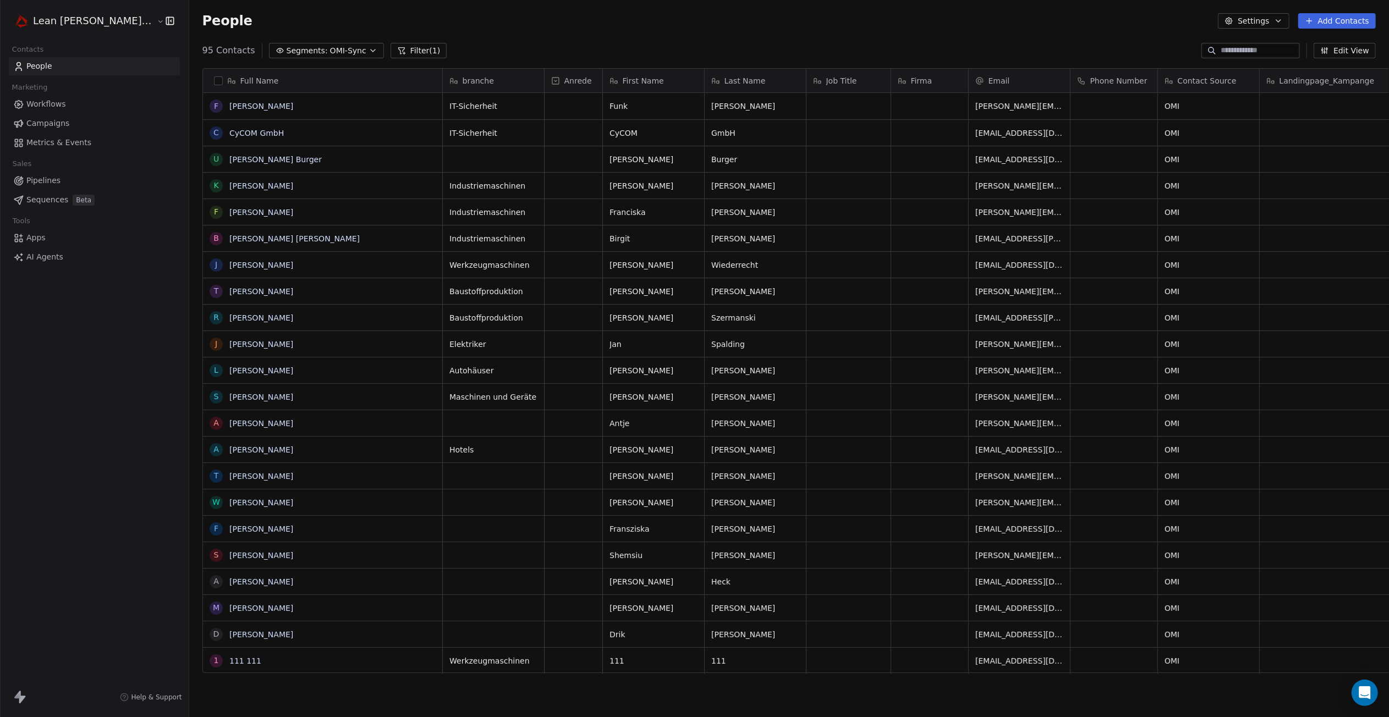
click at [1282, 19] on icon "button" at bounding box center [1278, 20] width 9 height 9
click at [1263, 58] on span "Tags" at bounding box center [1256, 63] width 17 height 12
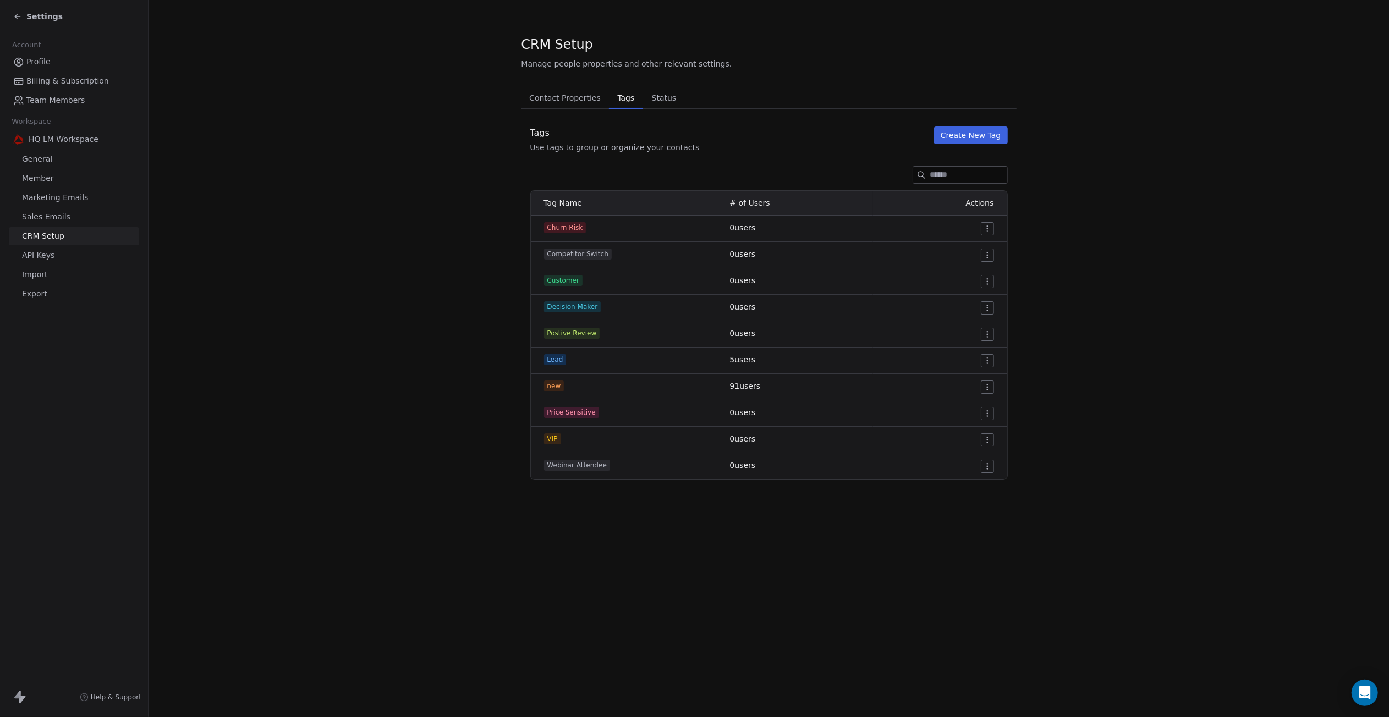
click at [933, 173] on input at bounding box center [968, 175] width 77 height 16
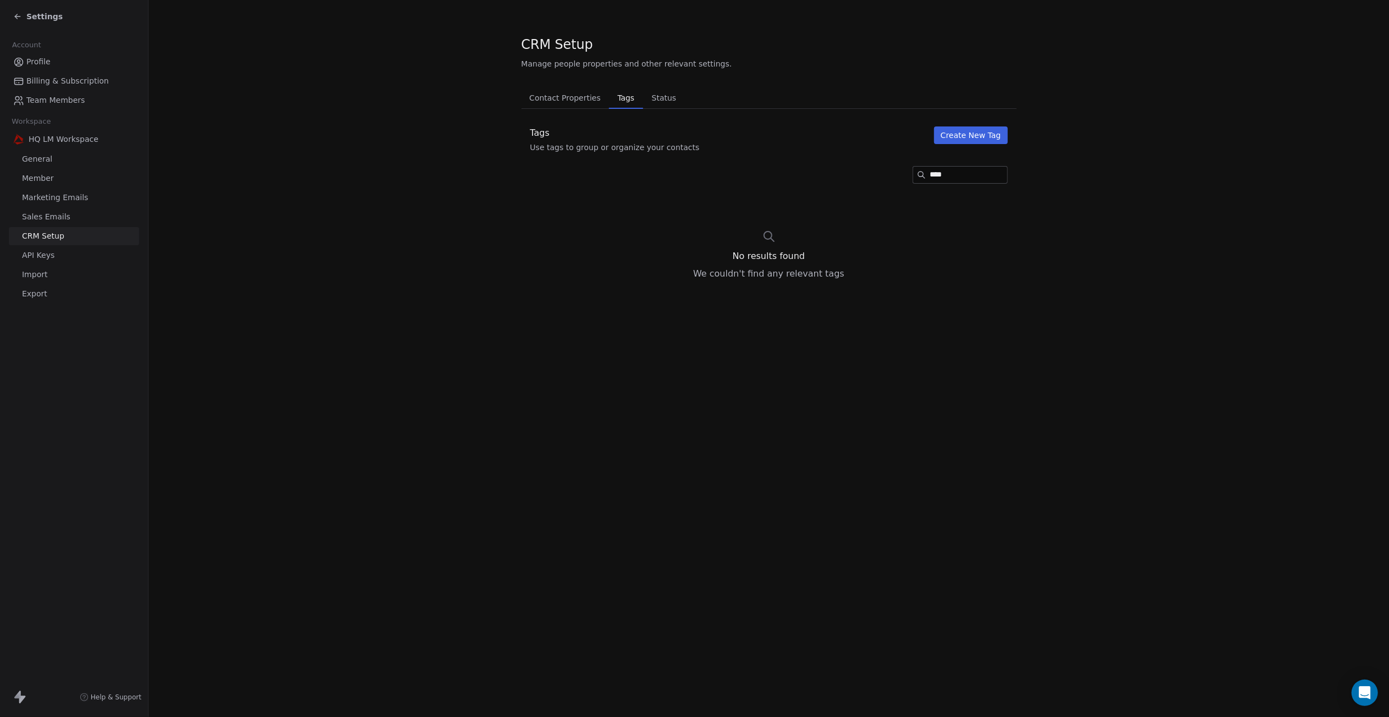
drag, startPoint x: 941, startPoint y: 173, endPoint x: 899, endPoint y: 181, distance: 42.5
click at [912, 181] on div "****" at bounding box center [959, 175] width 95 height 18
type input "********"
click at [978, 146] on div "Tags Use tags to group or organize your contacts Create New Tag" at bounding box center [768, 139] width 495 height 26
click at [977, 144] on button "Create New Tag" at bounding box center [971, 135] width 74 height 18
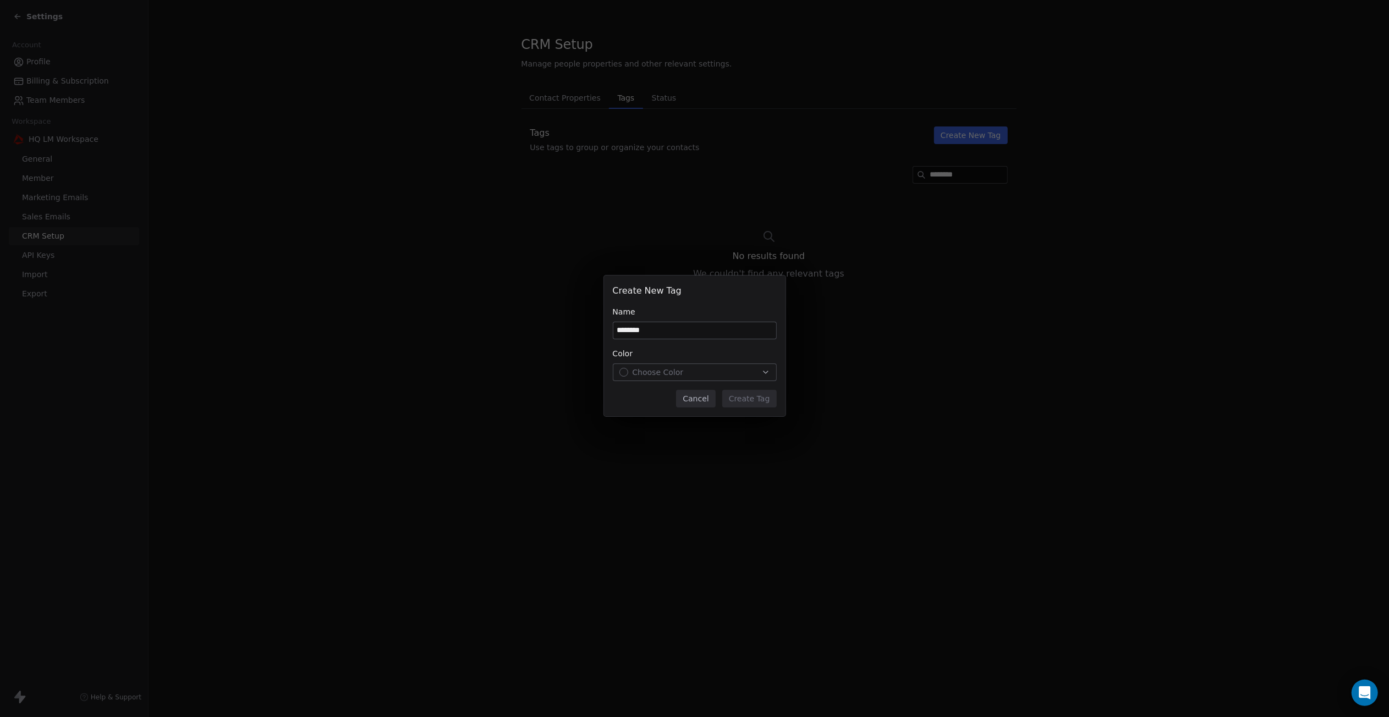
type input "********"
click at [702, 366] on button "Choose Color" at bounding box center [695, 373] width 164 height 18
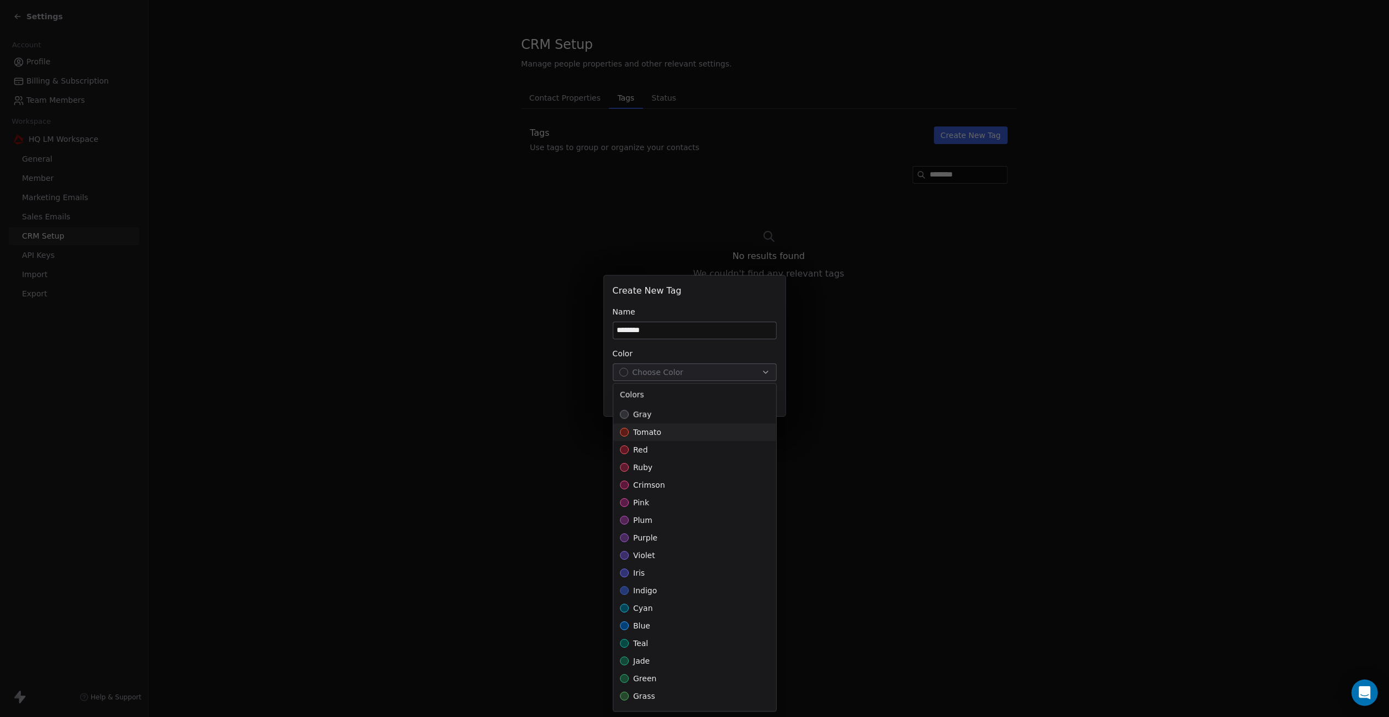
click at [674, 435] on div "tomato" at bounding box center [694, 432] width 163 height 18
click at [778, 353] on div "Create New Tag Name ******** Color tomato Cancel Create Tag" at bounding box center [694, 358] width 1389 height 201
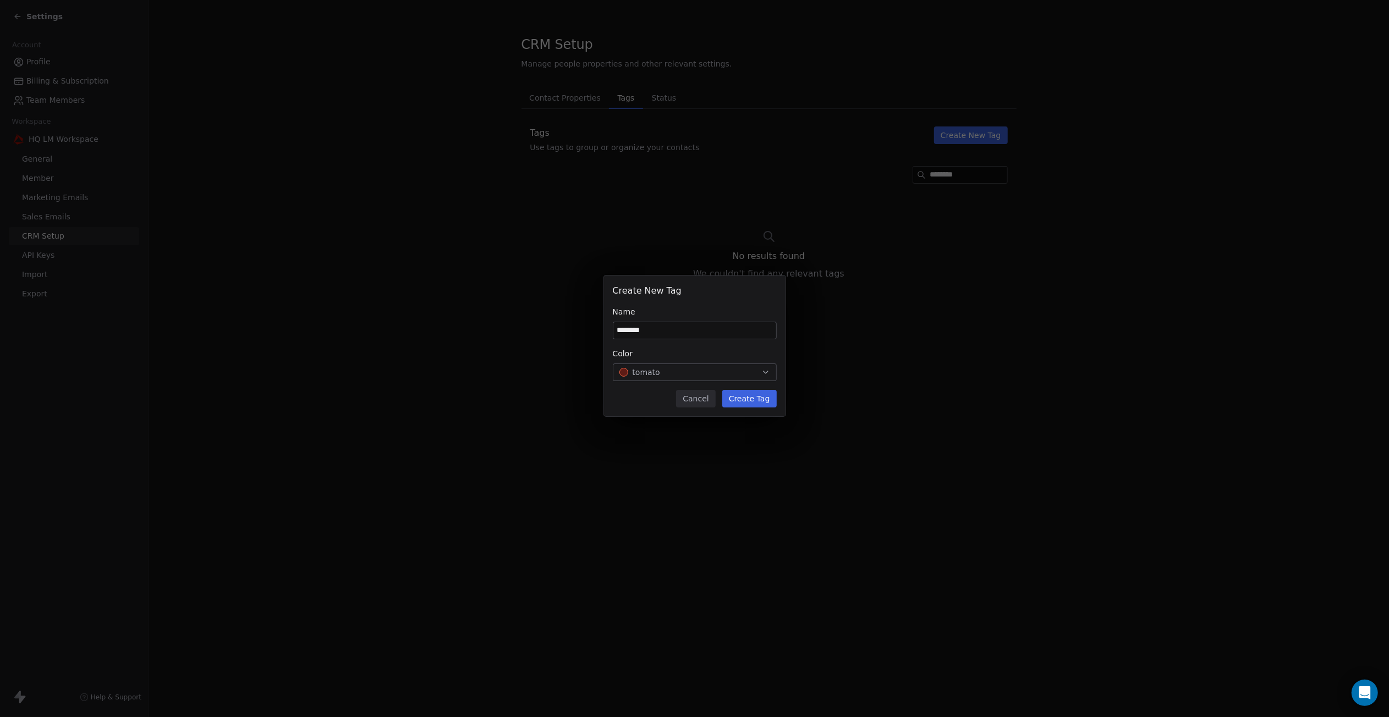
click at [762, 404] on button "Create Tag" at bounding box center [749, 399] width 54 height 18
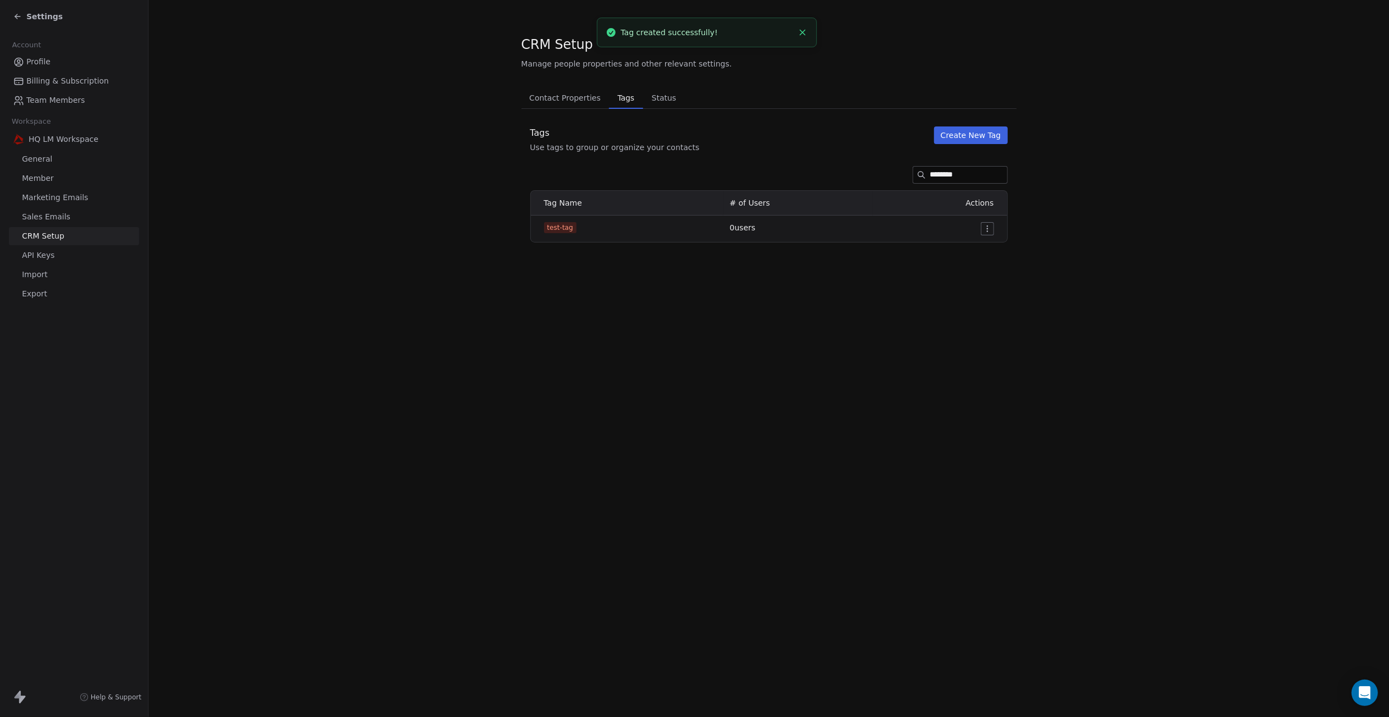
click at [48, 60] on span "Profile" at bounding box center [38, 62] width 24 height 12
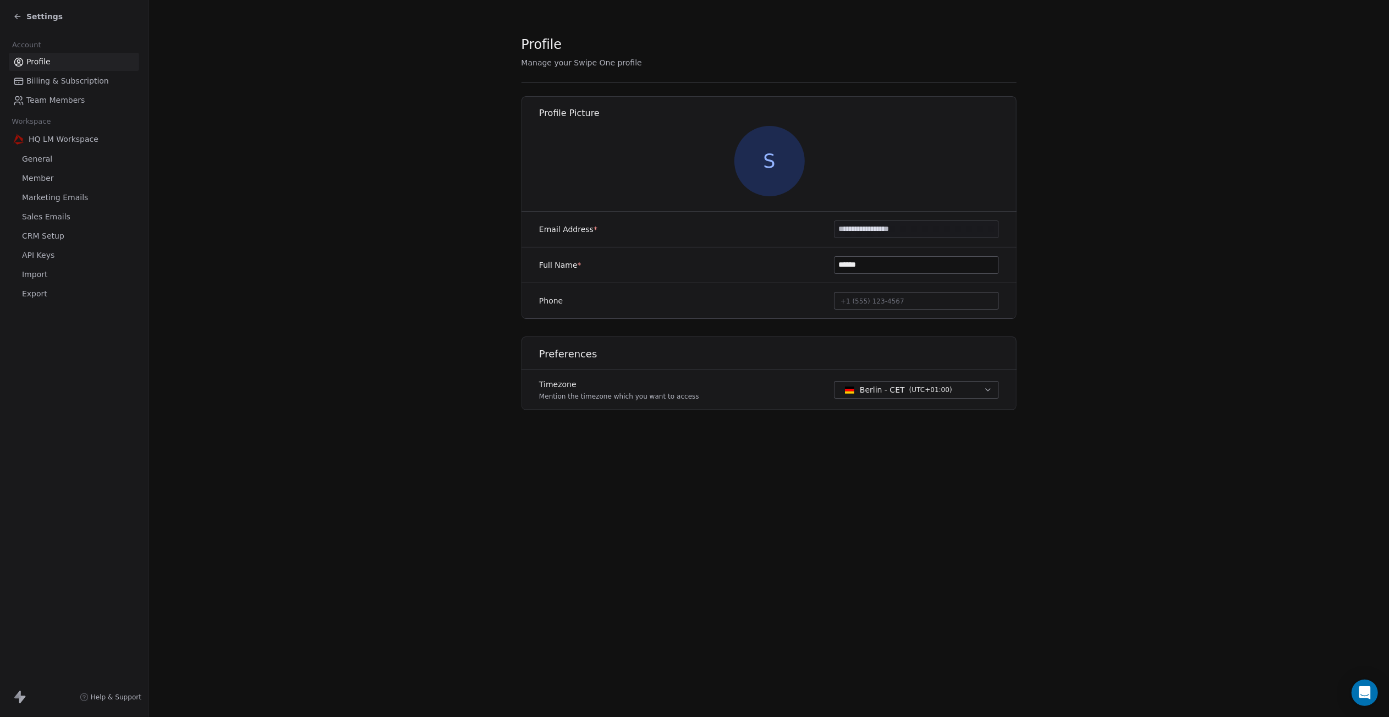
click at [21, 18] on icon at bounding box center [17, 16] width 9 height 9
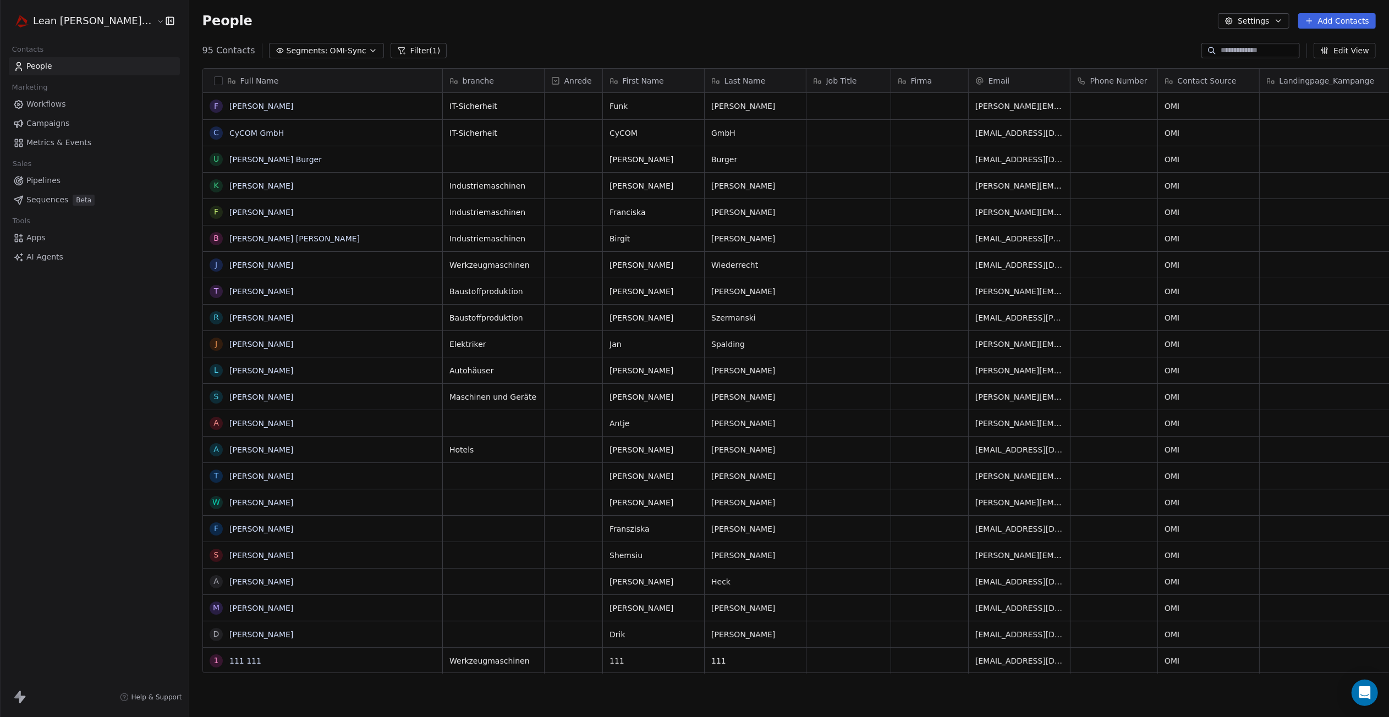
scroll to position [623, 1232]
drag, startPoint x: 1235, startPoint y: 42, endPoint x: 1236, endPoint y: 50, distance: 7.7
click at [1235, 43] on div at bounding box center [1250, 50] width 98 height 15
type input "****"
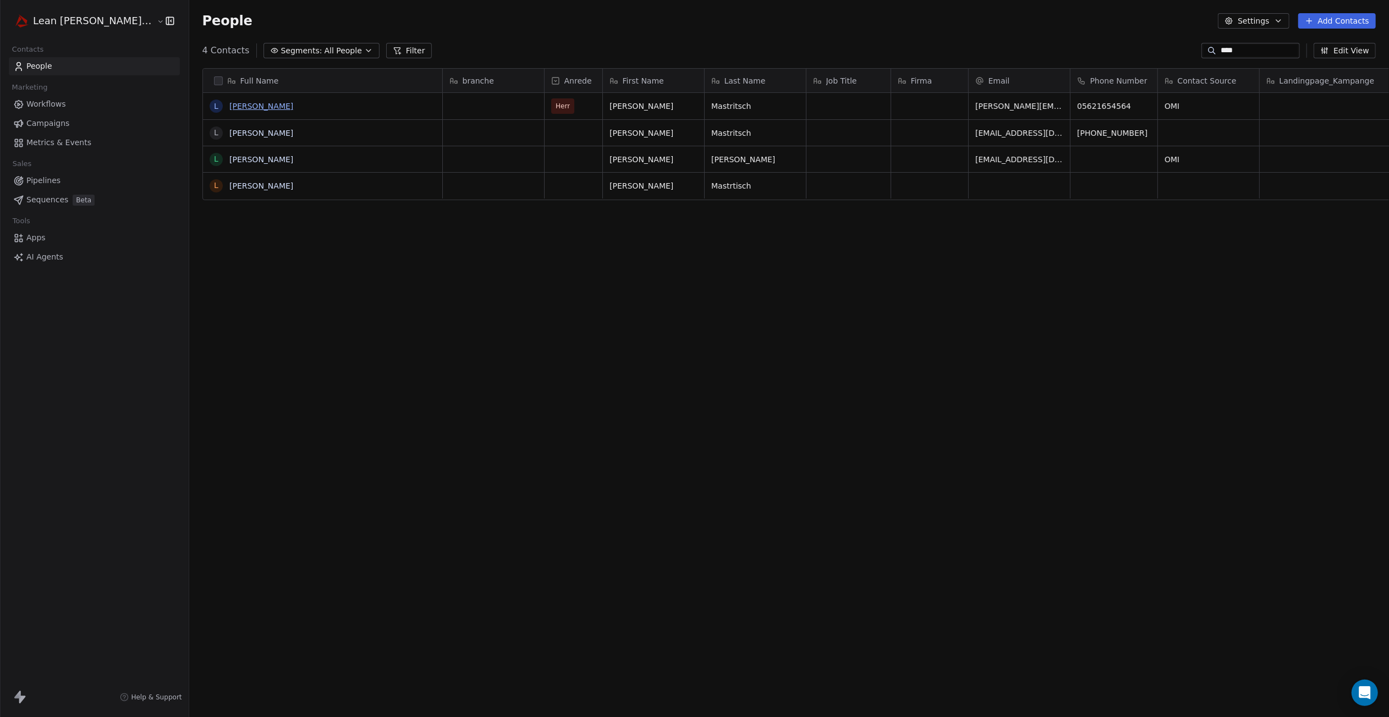
click at [229, 102] on link "[PERSON_NAME]" at bounding box center [261, 106] width 64 height 9
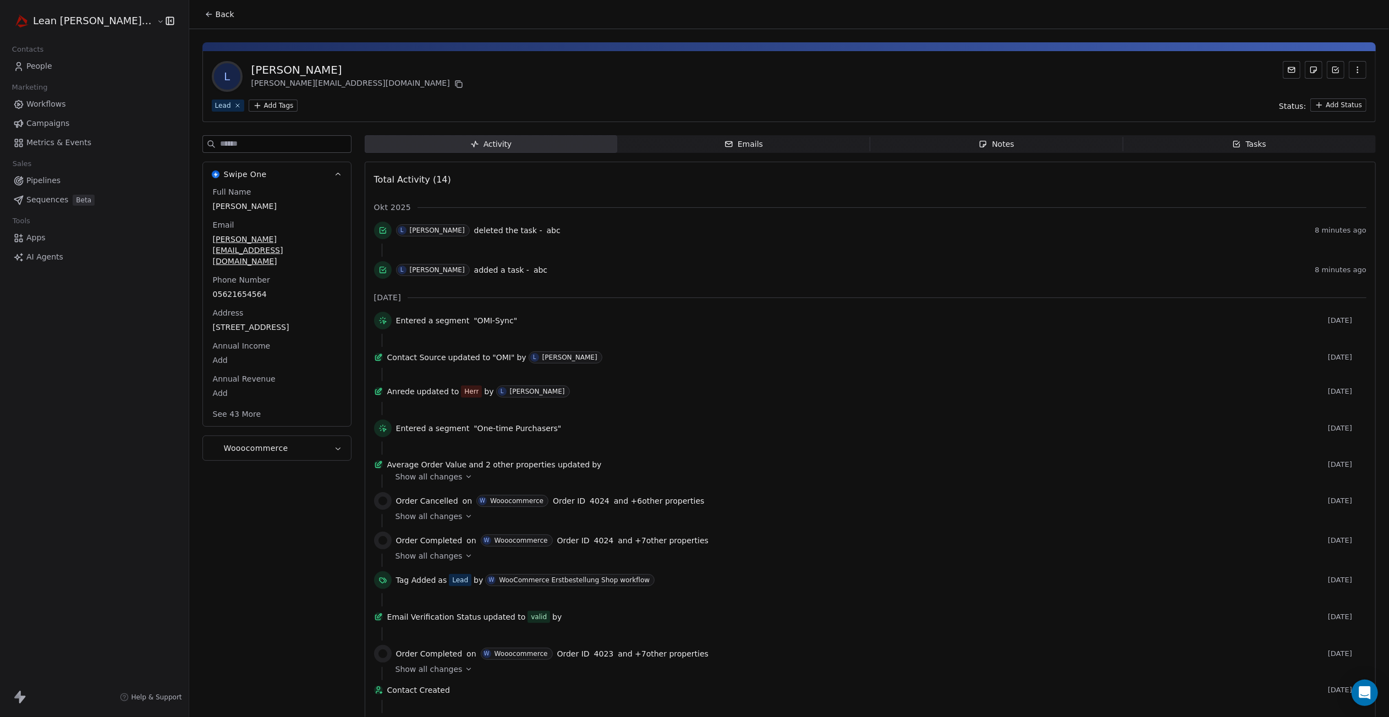
click at [225, 106] on html "Lean [PERSON_NAME] GmbH Contacts People Marketing Workflows Campaigns Metrics &…" at bounding box center [694, 358] width 1389 height 717
type input "****"
click at [216, 160] on div "test-tag" at bounding box center [270, 160] width 119 height 18
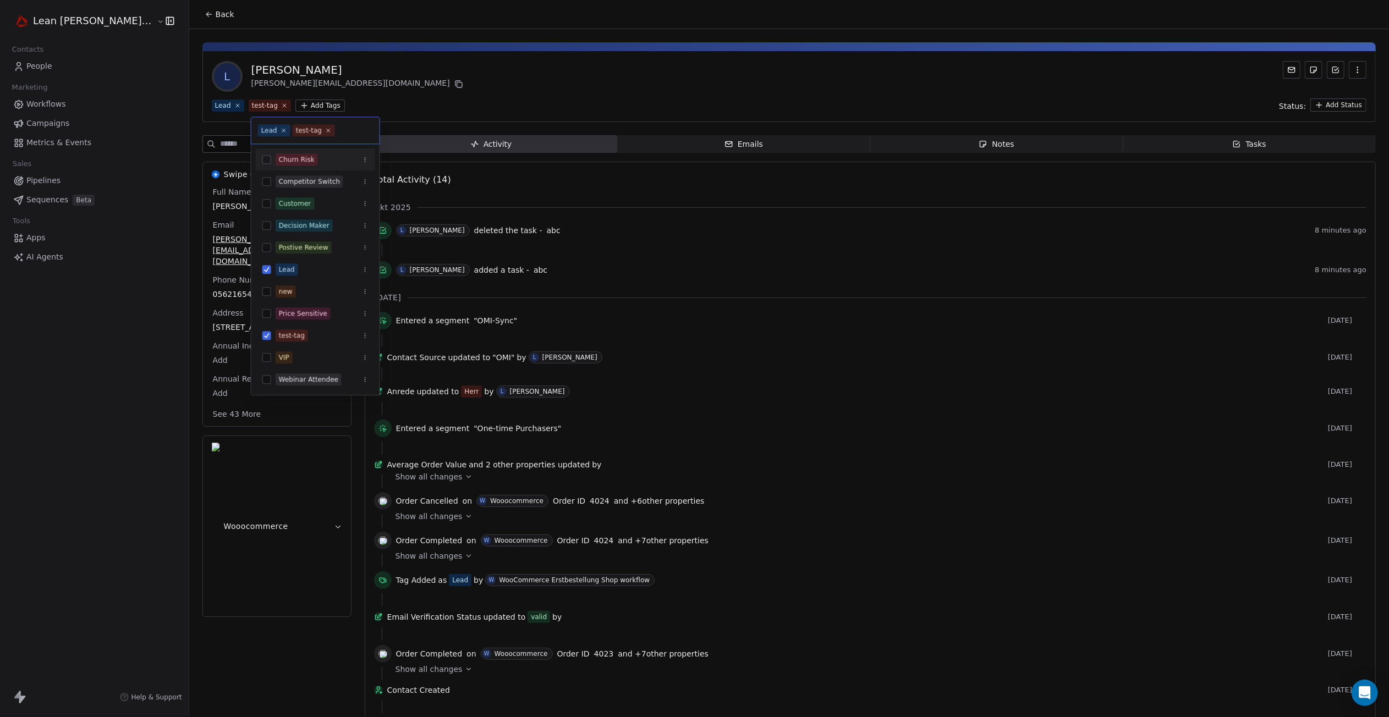
click at [434, 98] on html "Lean [PERSON_NAME] GmbH Contacts People Marketing Workflows Campaigns Metrics &…" at bounding box center [694, 358] width 1389 height 717
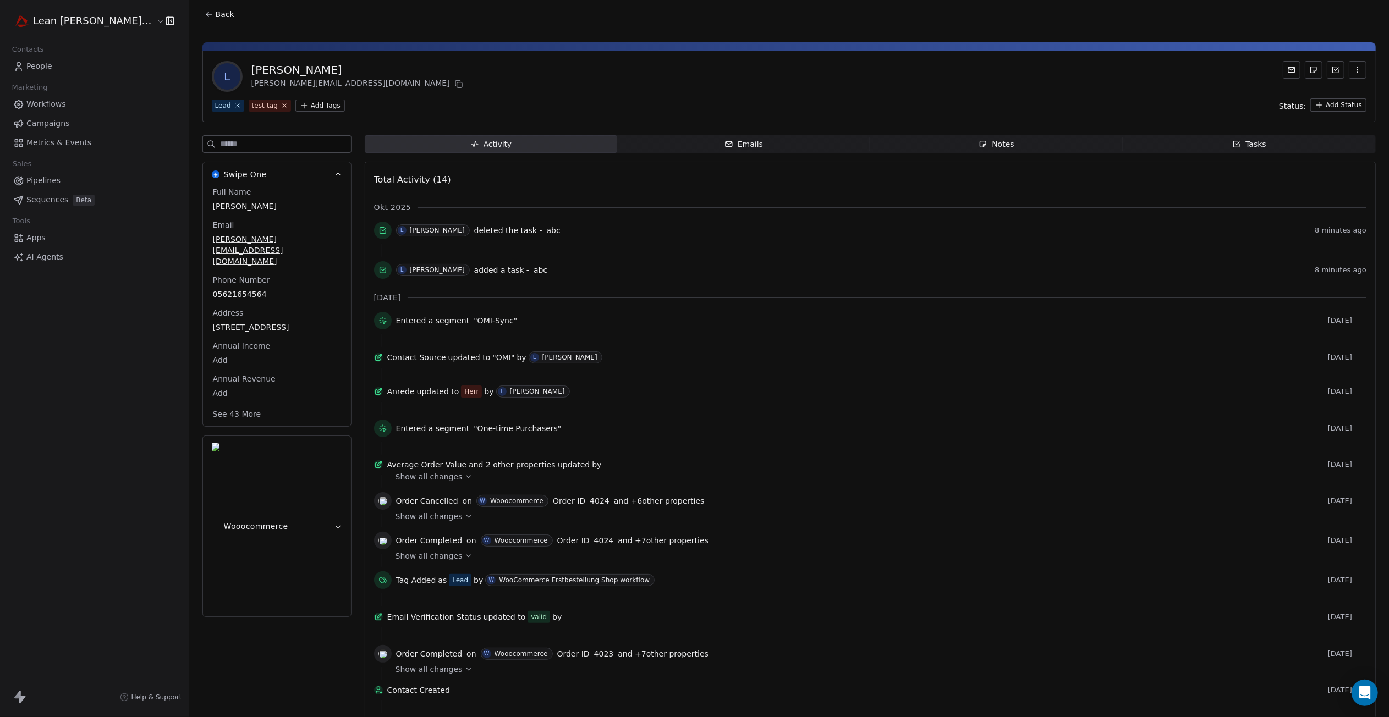
click at [57, 108] on span "Workflows" at bounding box center [46, 104] width 40 height 12
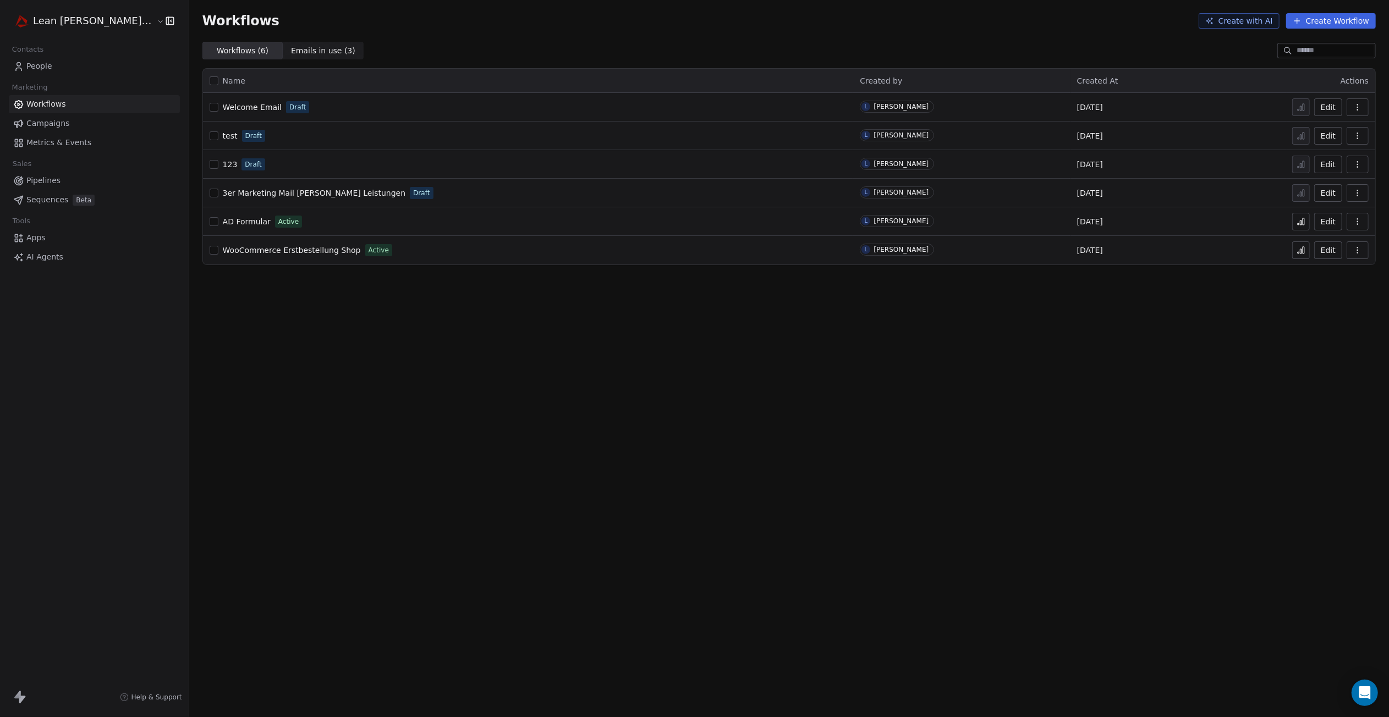
click at [223, 111] on span "Welcome Email" at bounding box center [252, 107] width 59 height 9
